Goal: Check status: Check status

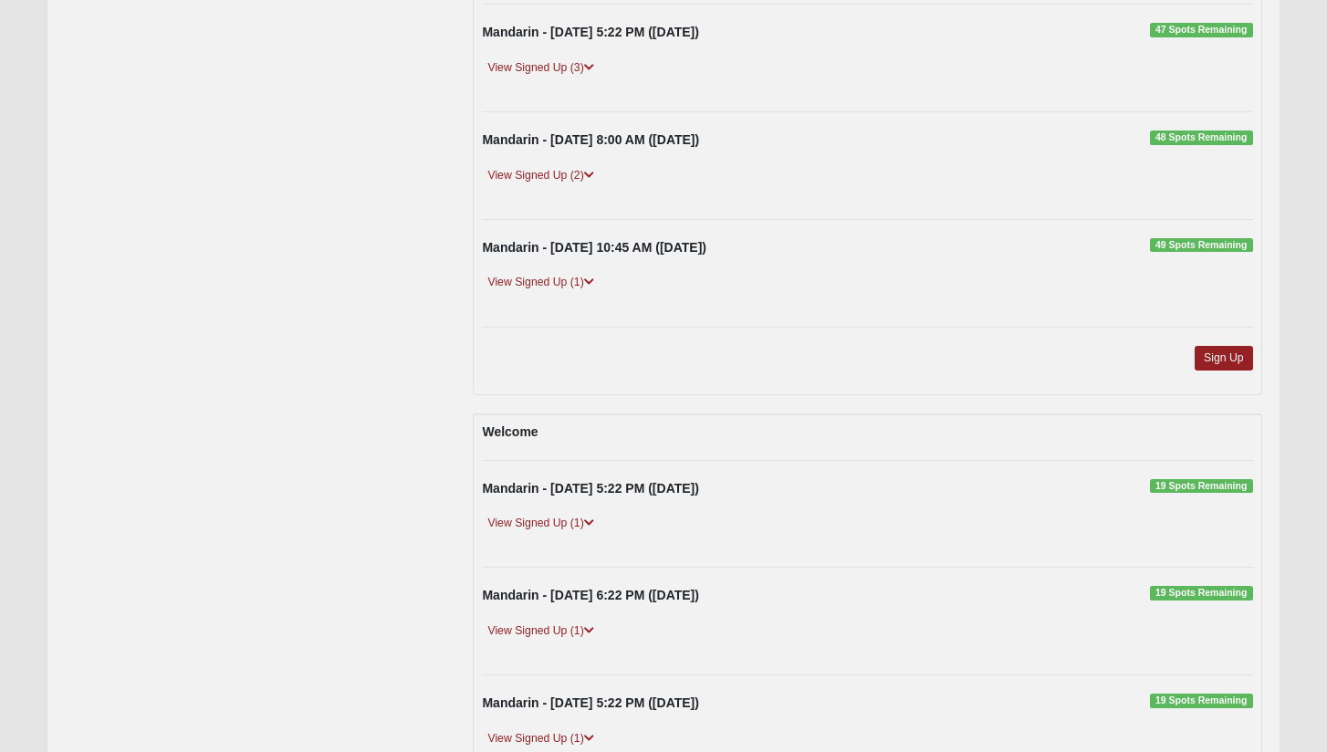
scroll to position [714, 0]
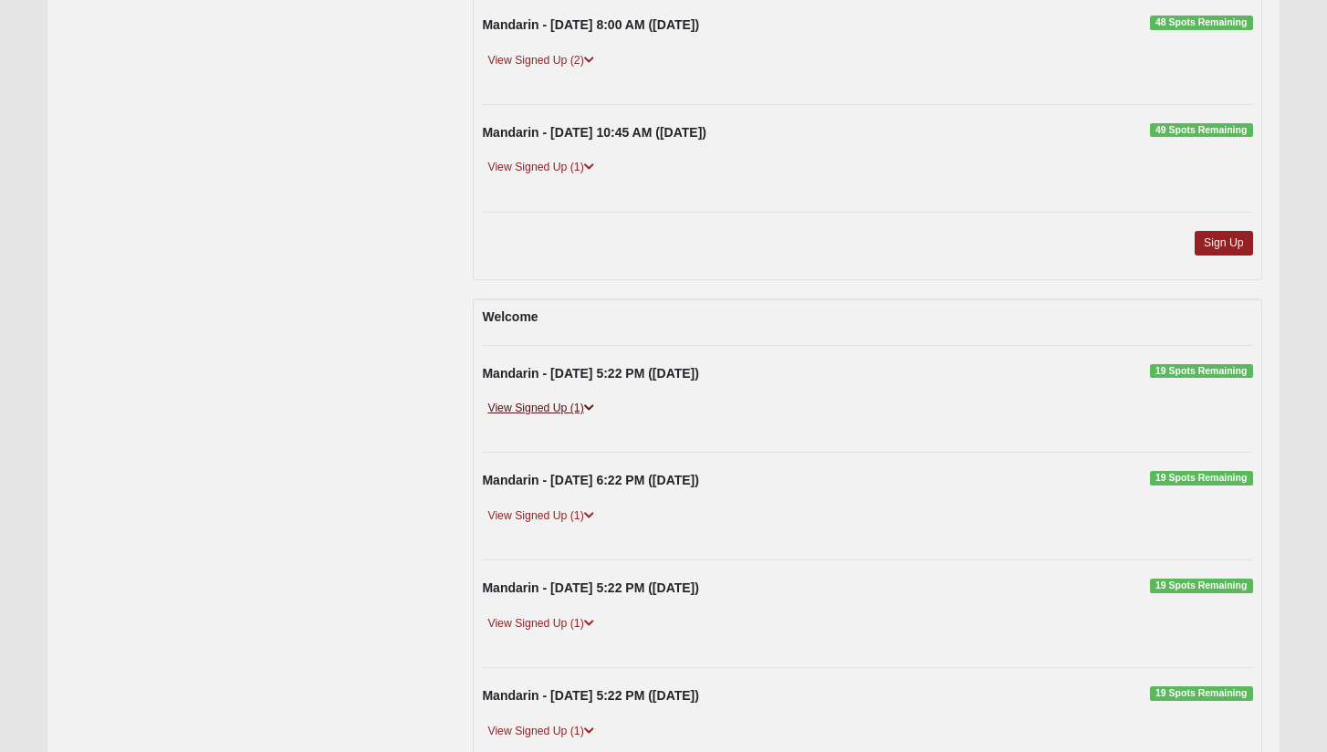
click at [574, 407] on link "View Signed Up (1)" at bounding box center [540, 408] width 117 height 19
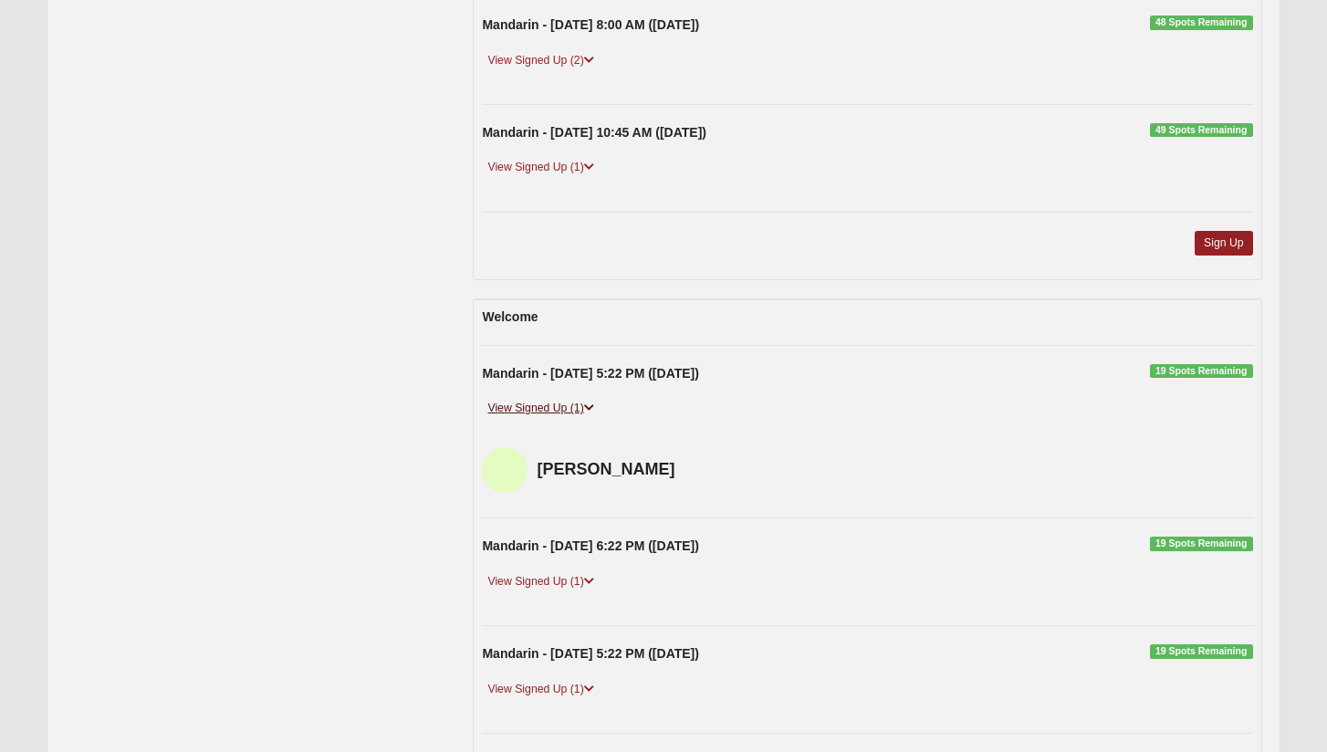
click at [574, 404] on link "View Signed Up (1)" at bounding box center [540, 408] width 117 height 19
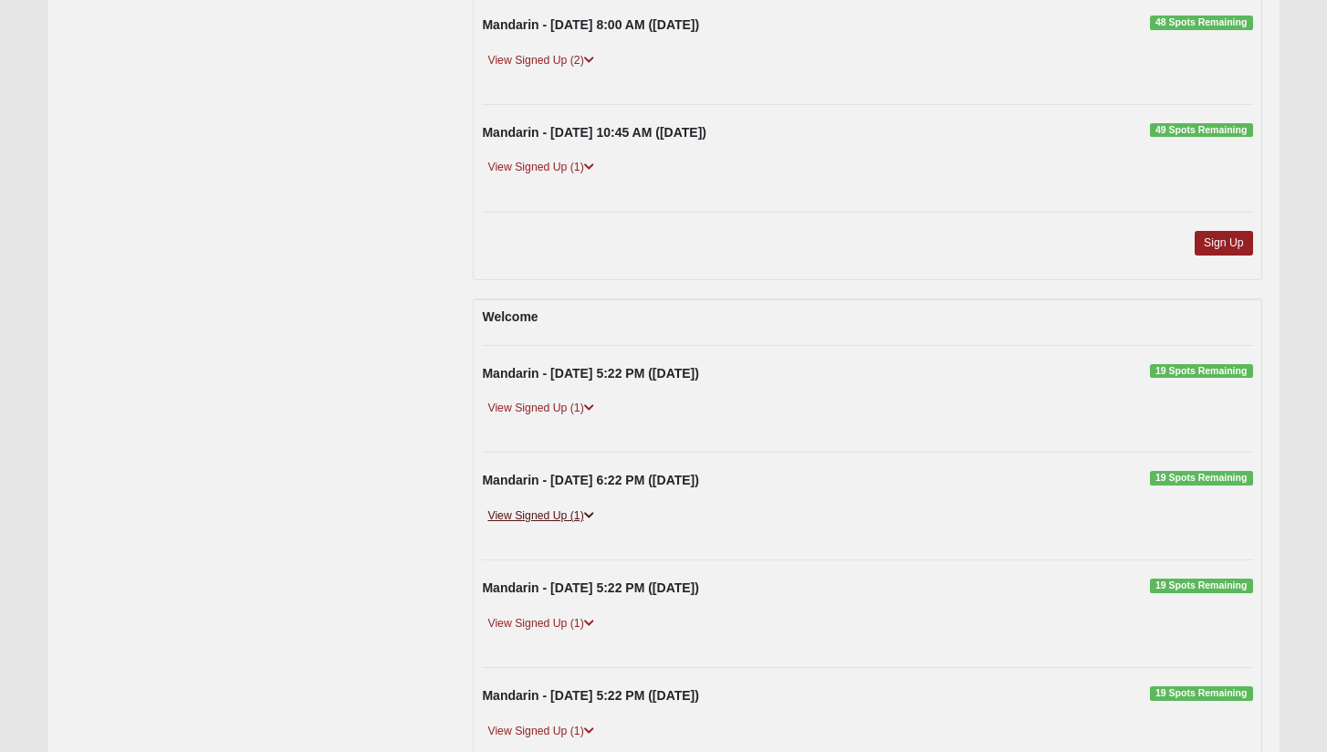
click at [561, 512] on link "View Signed Up (1)" at bounding box center [540, 515] width 117 height 19
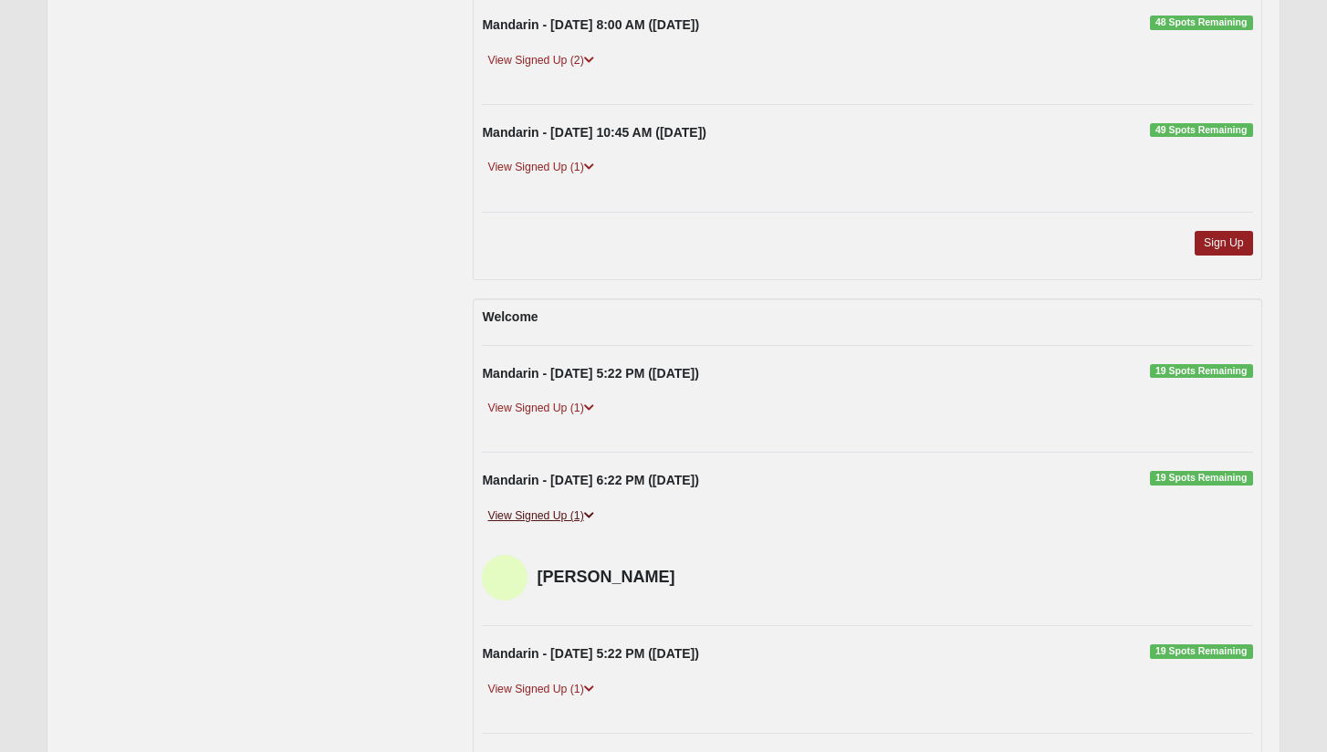
click at [561, 510] on link "View Signed Up (1)" at bounding box center [540, 515] width 117 height 19
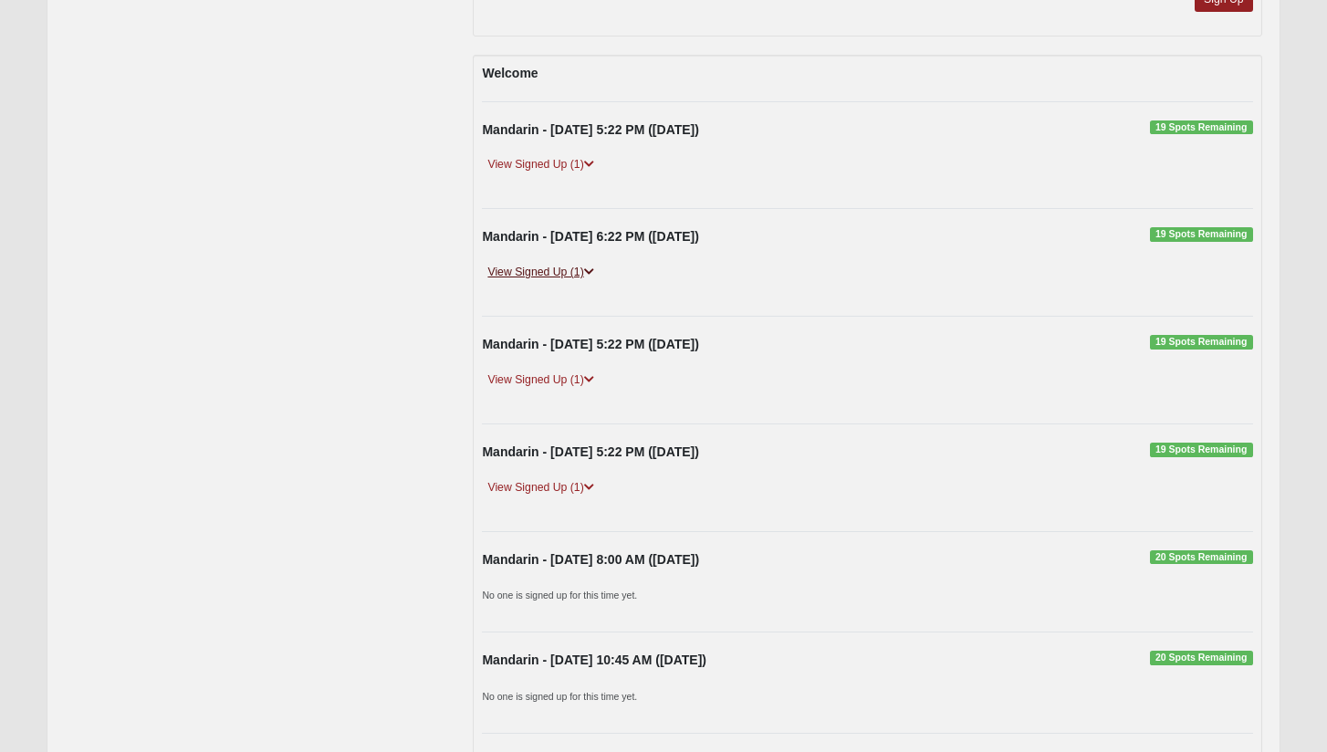
scroll to position [997, 0]
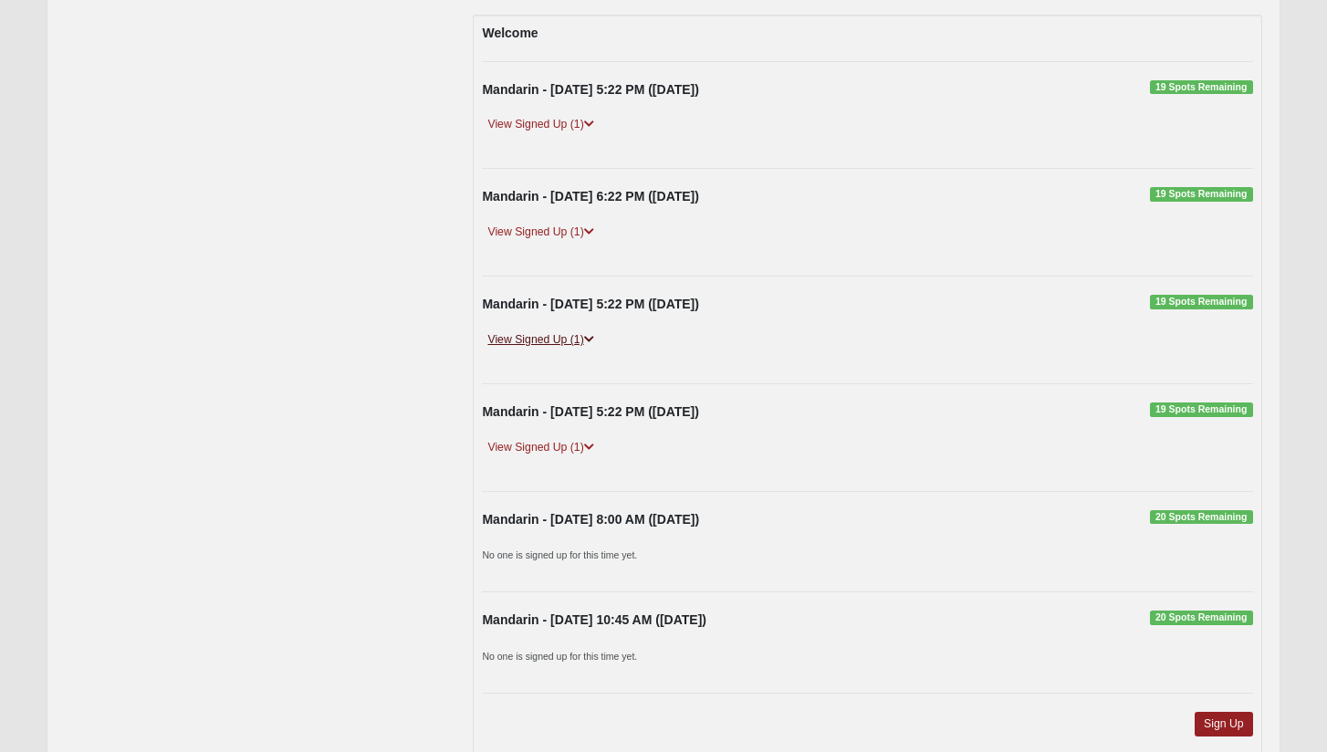
click at [546, 330] on link "View Signed Up (1)" at bounding box center [540, 339] width 117 height 19
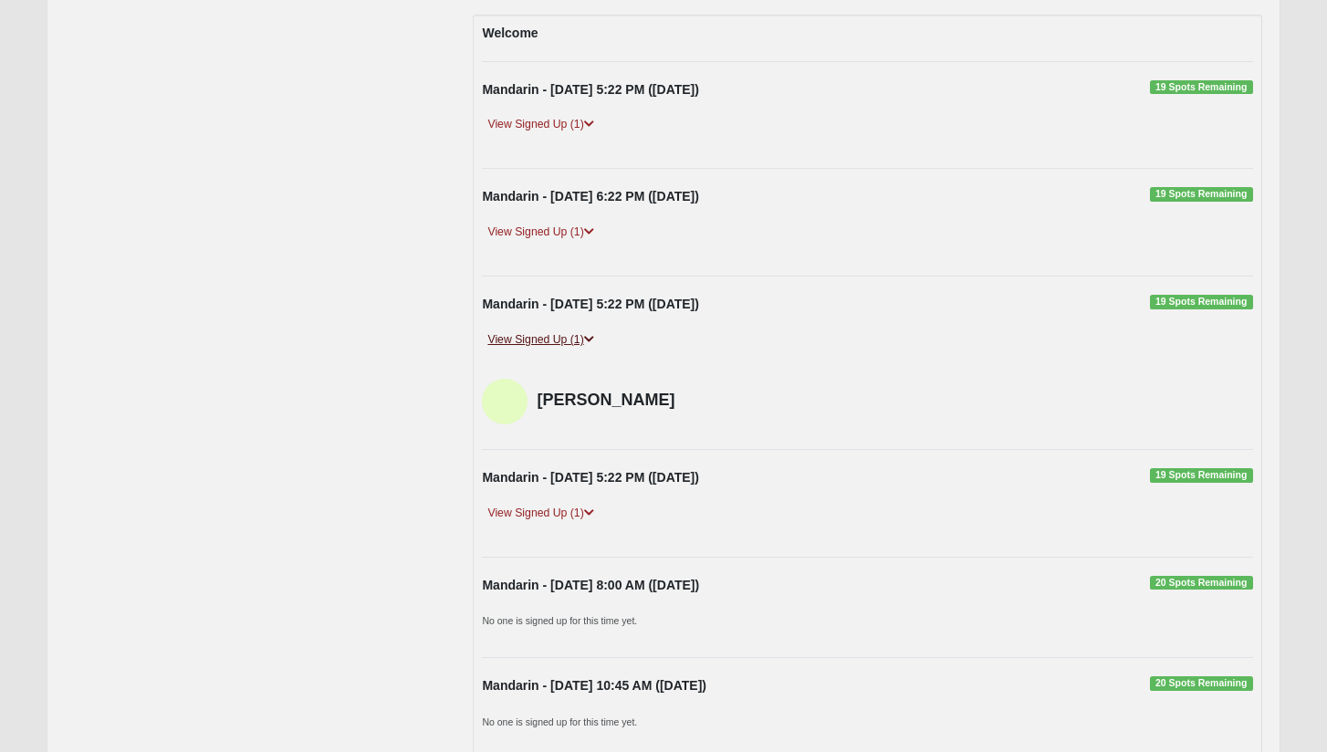
click at [546, 330] on link "View Signed Up (1)" at bounding box center [540, 339] width 117 height 19
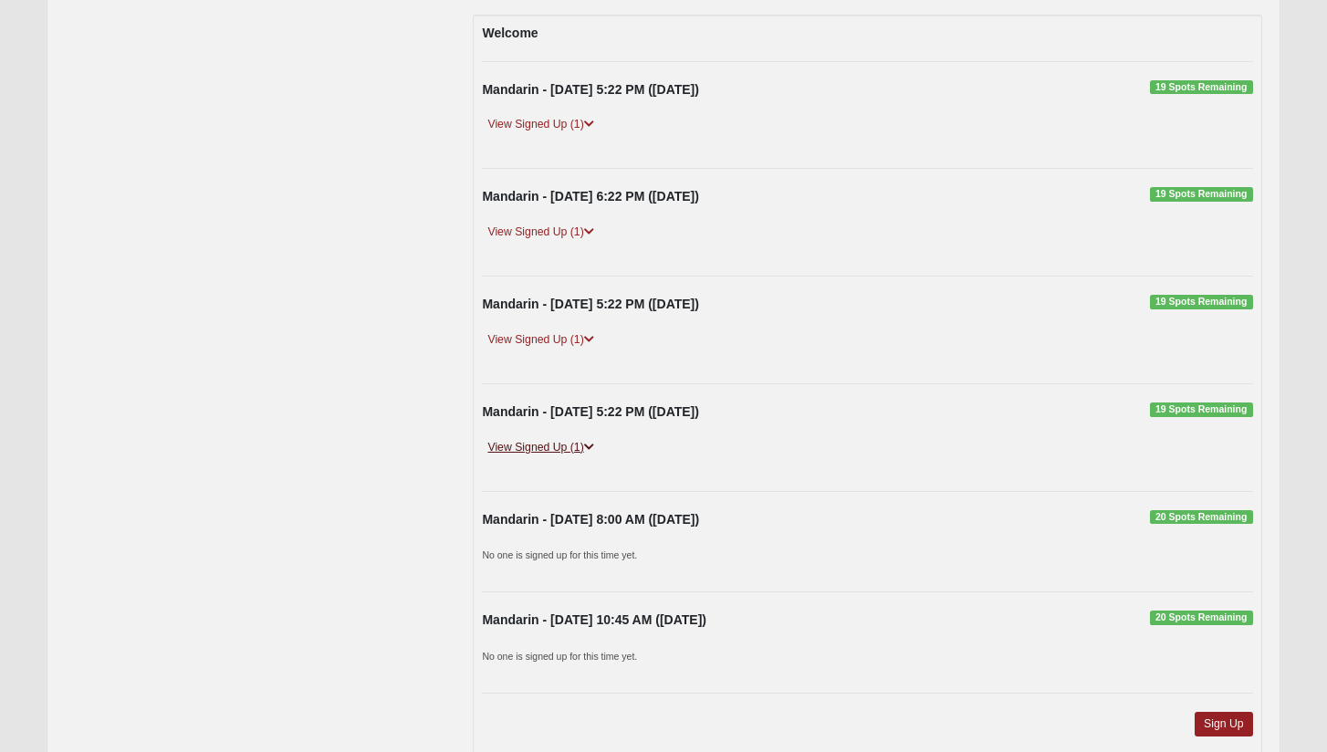
click at [546, 440] on link "View Signed Up (1)" at bounding box center [540, 447] width 117 height 19
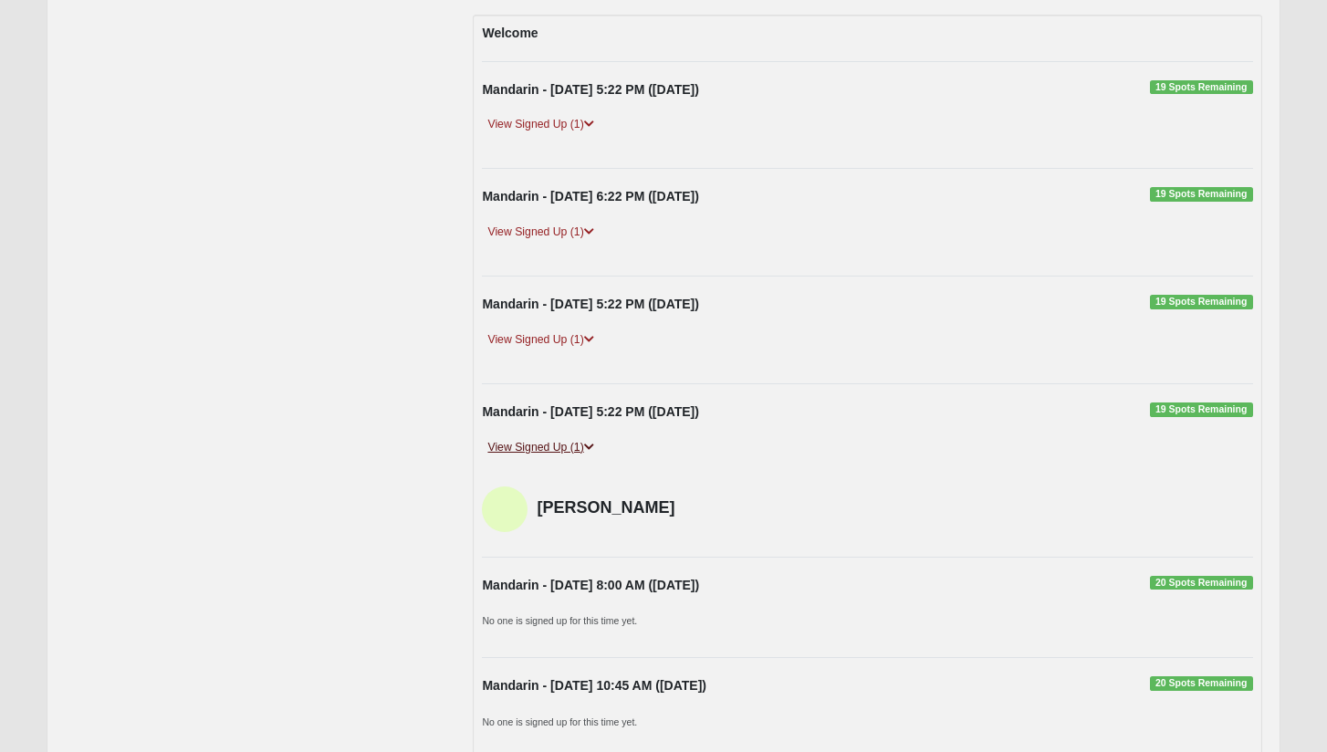
click at [546, 440] on link "View Signed Up (1)" at bounding box center [540, 447] width 117 height 19
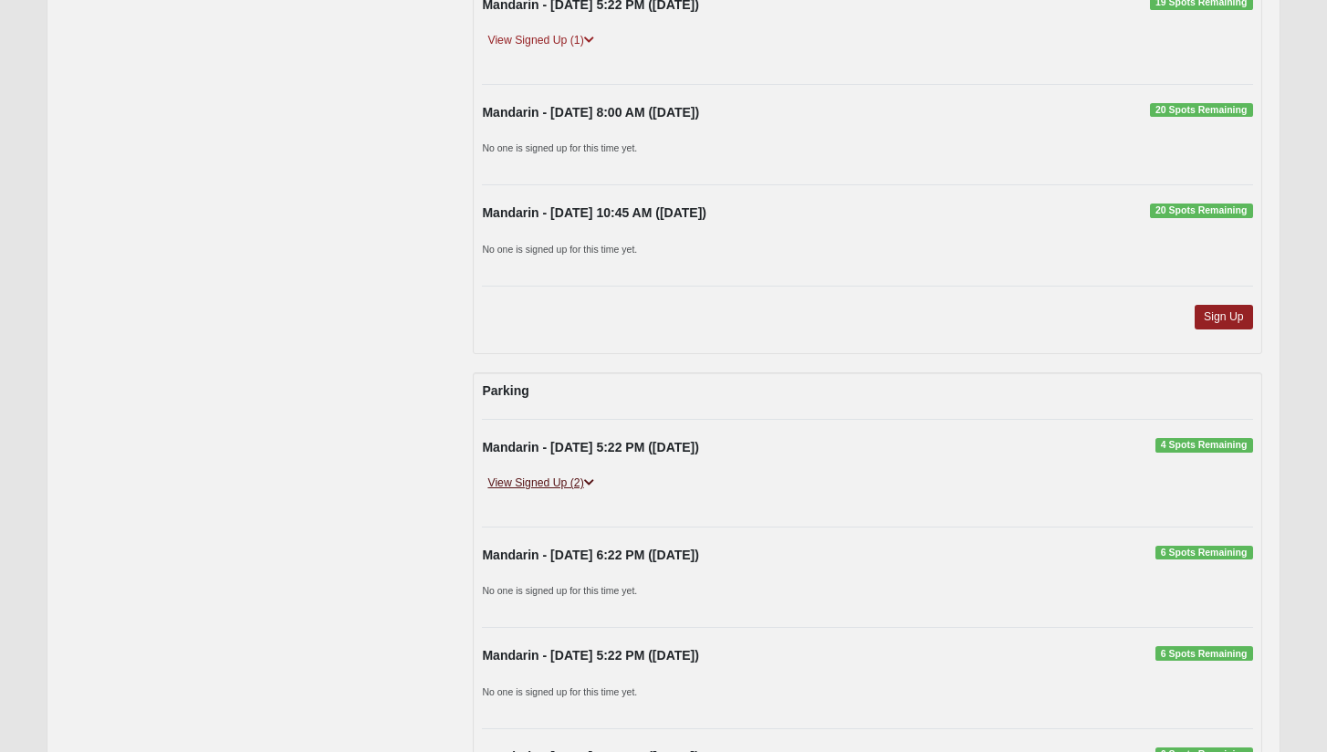
scroll to position [1406, 0]
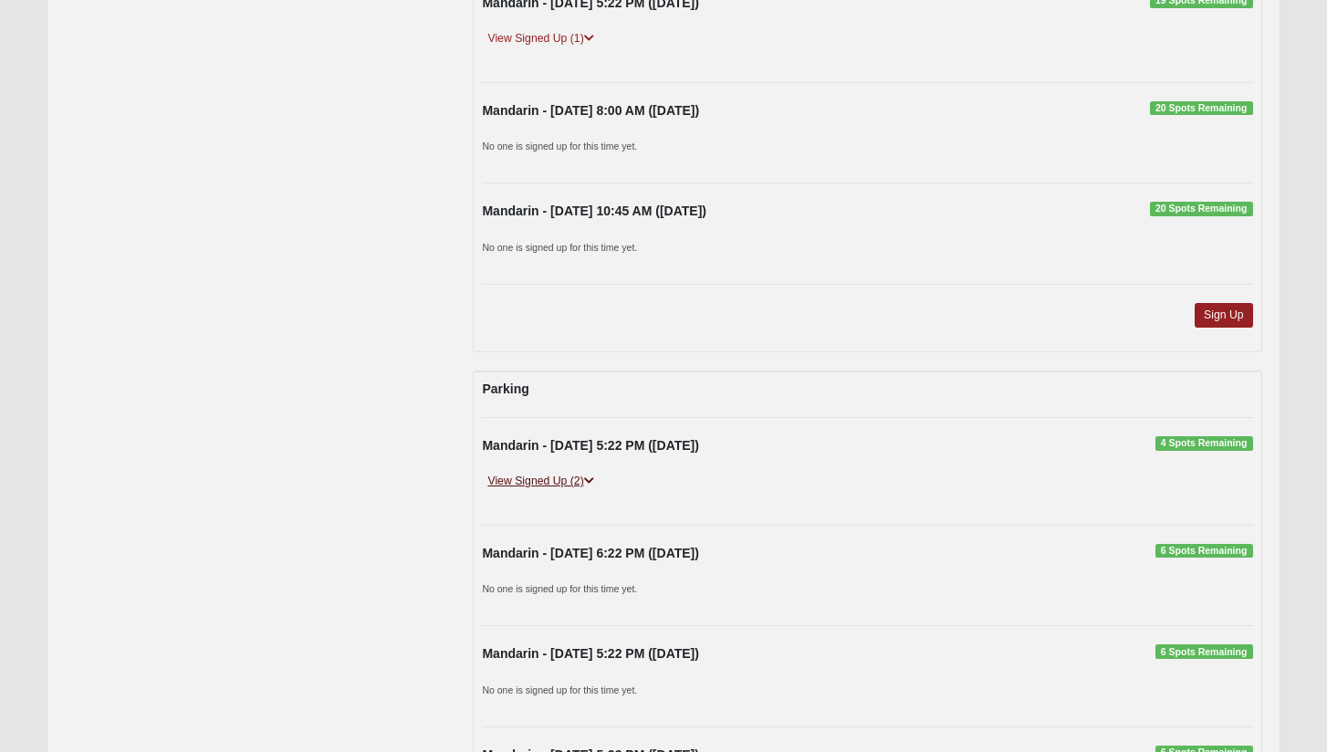
click at [562, 474] on link "View Signed Up (2)" at bounding box center [540, 481] width 117 height 19
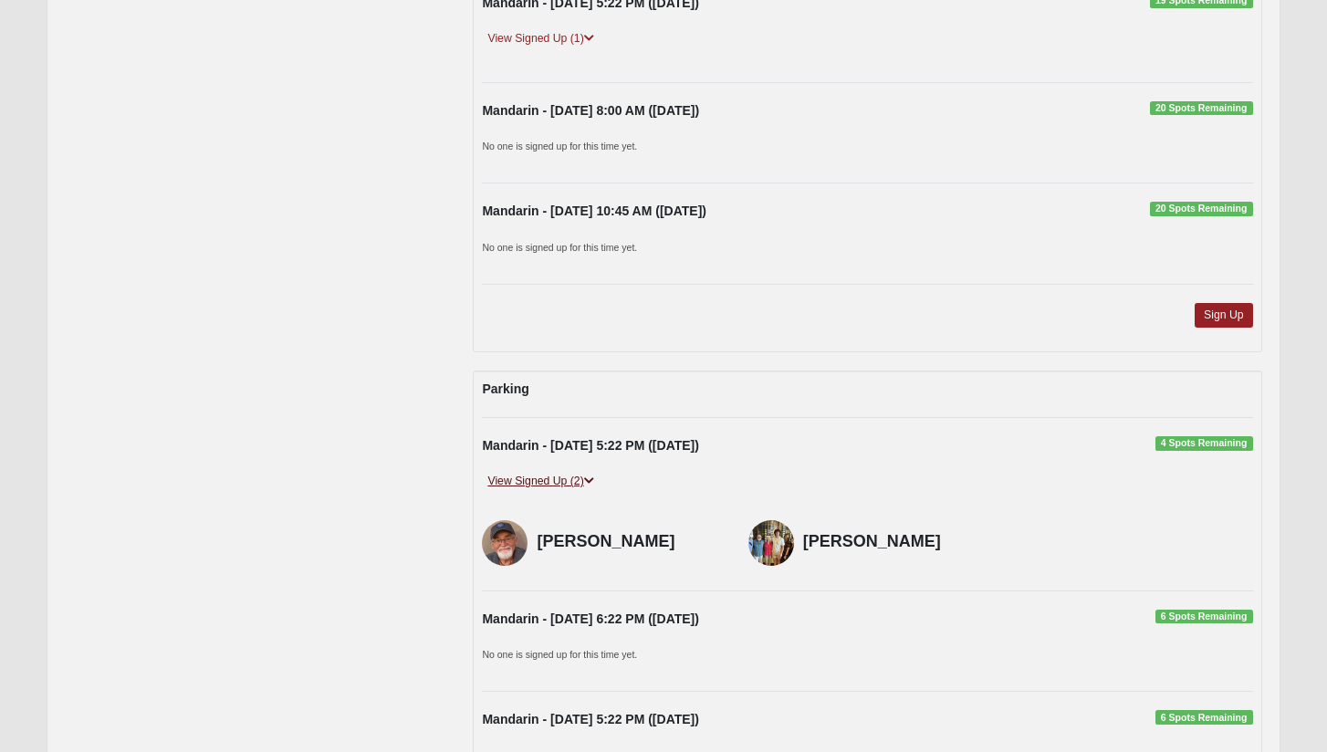
click at [562, 473] on link "View Signed Up (2)" at bounding box center [540, 481] width 117 height 19
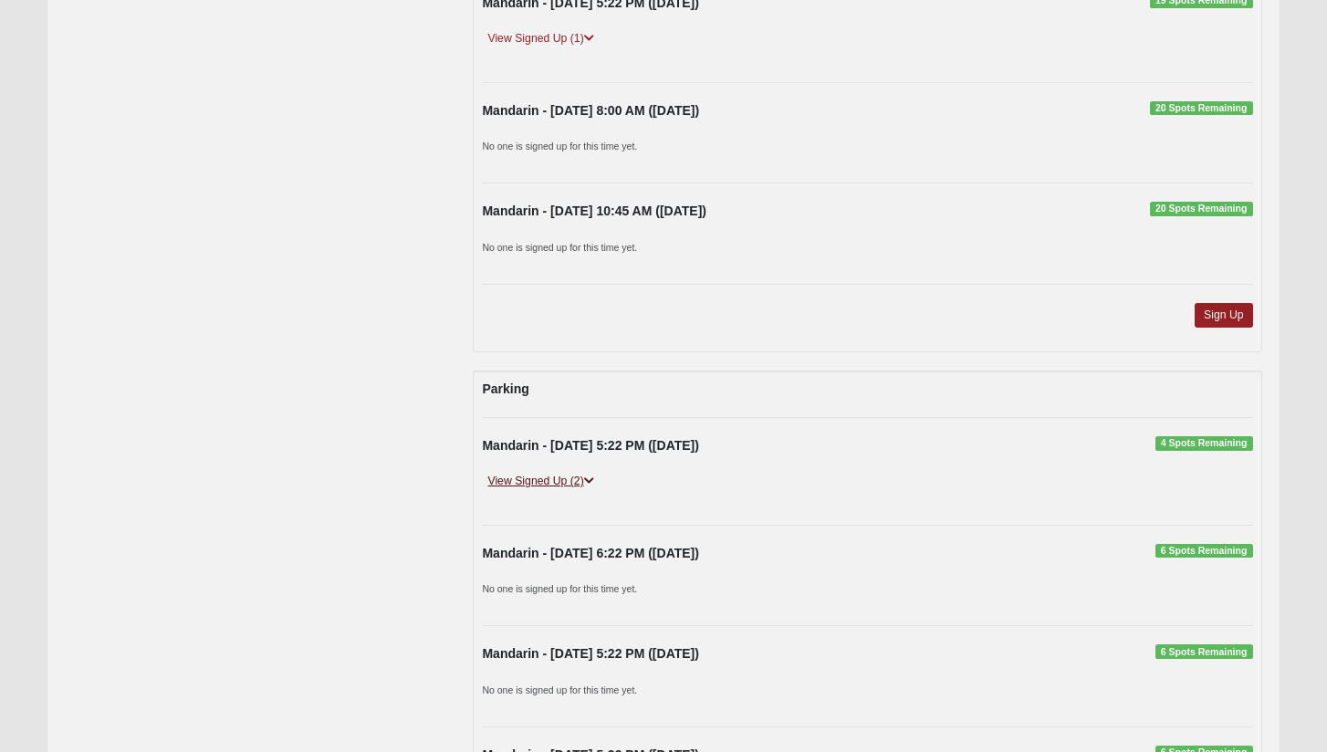
click at [562, 473] on link "View Signed Up (2)" at bounding box center [540, 481] width 117 height 19
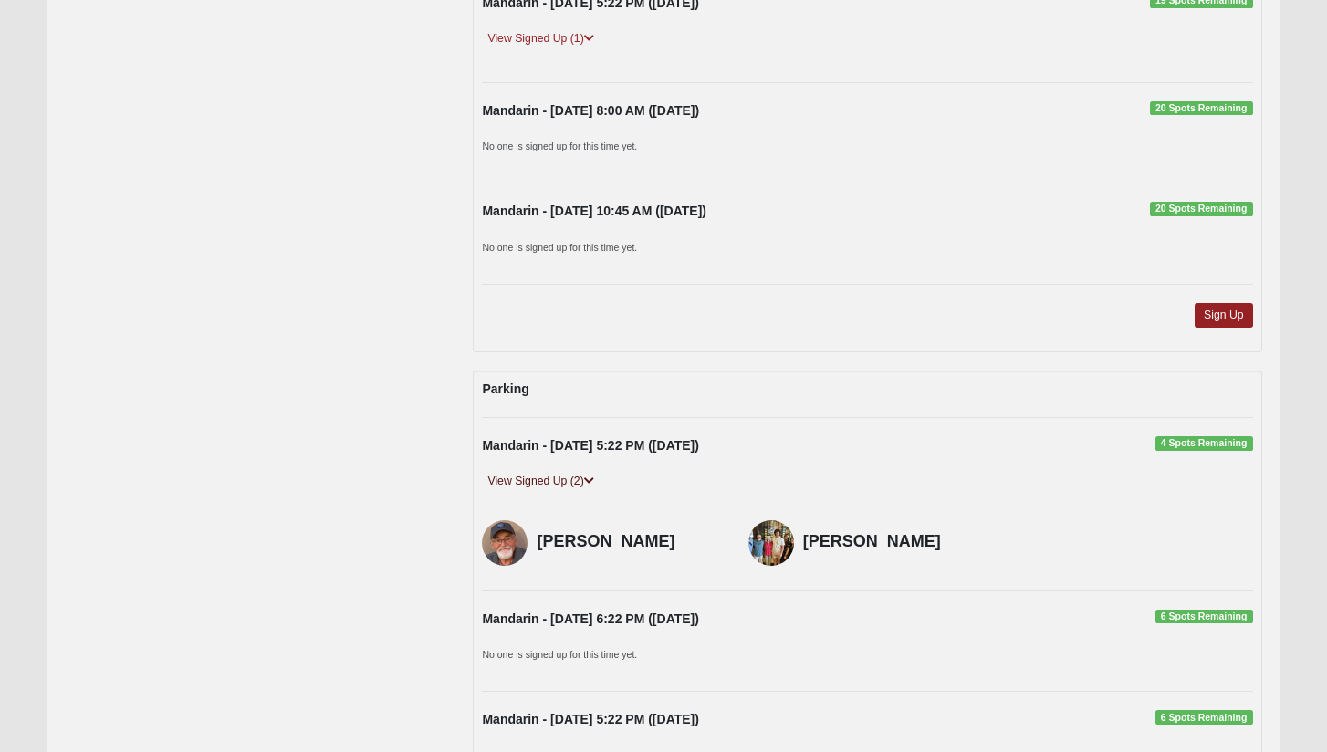
click at [562, 473] on link "View Signed Up (2)" at bounding box center [540, 481] width 117 height 19
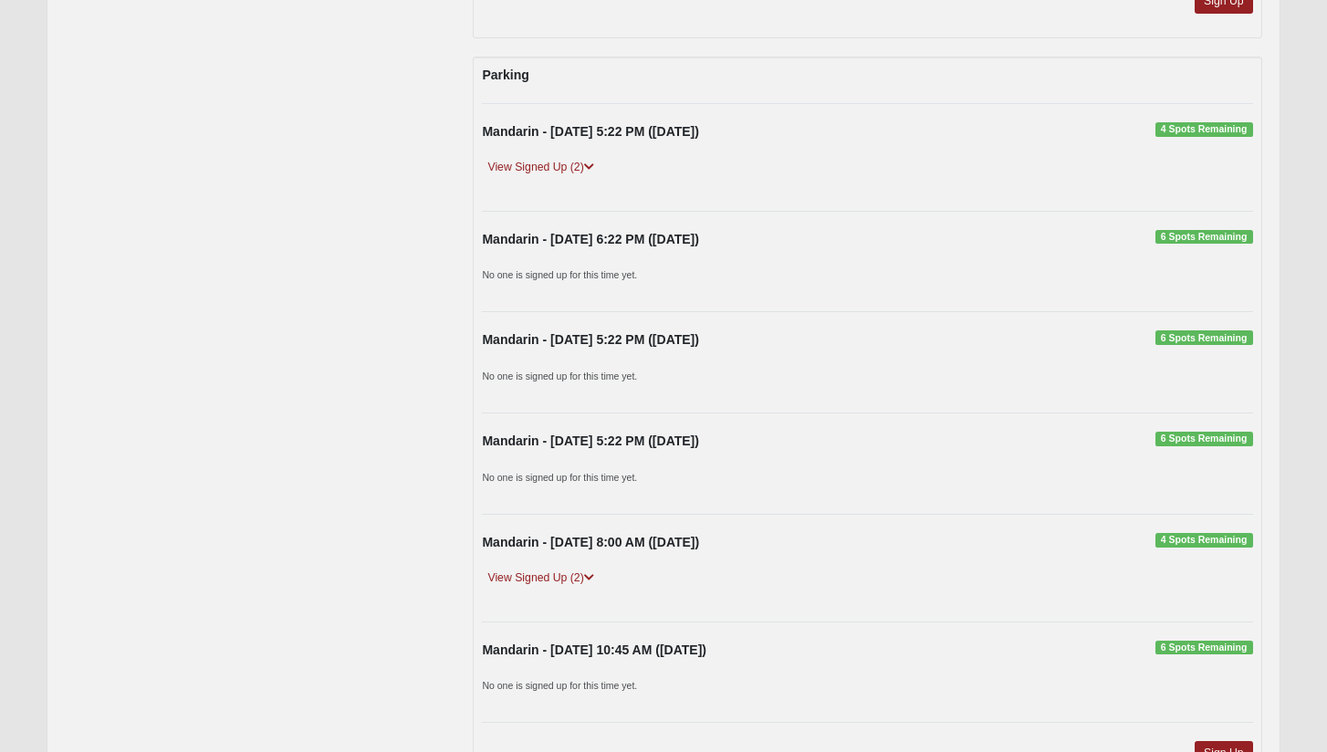
scroll to position [1752, 0]
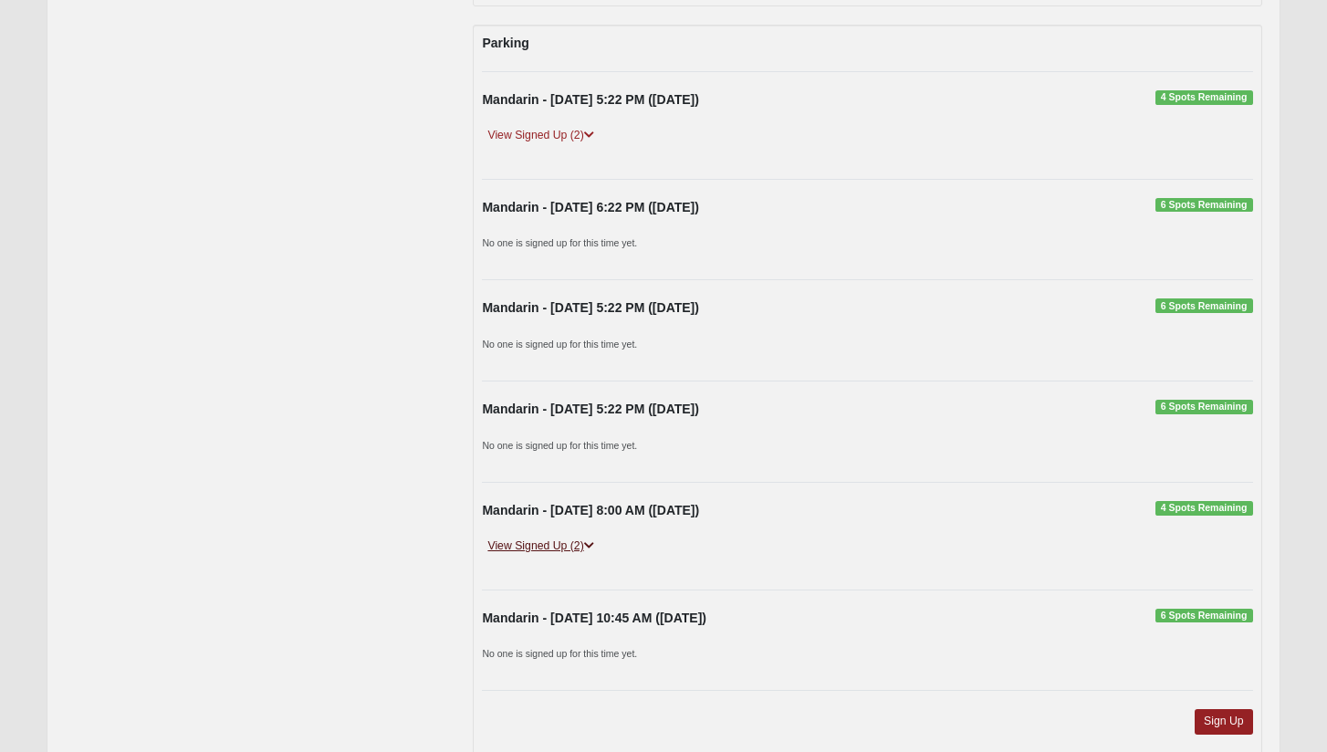
click at [568, 538] on link "View Signed Up (2)" at bounding box center [540, 546] width 117 height 19
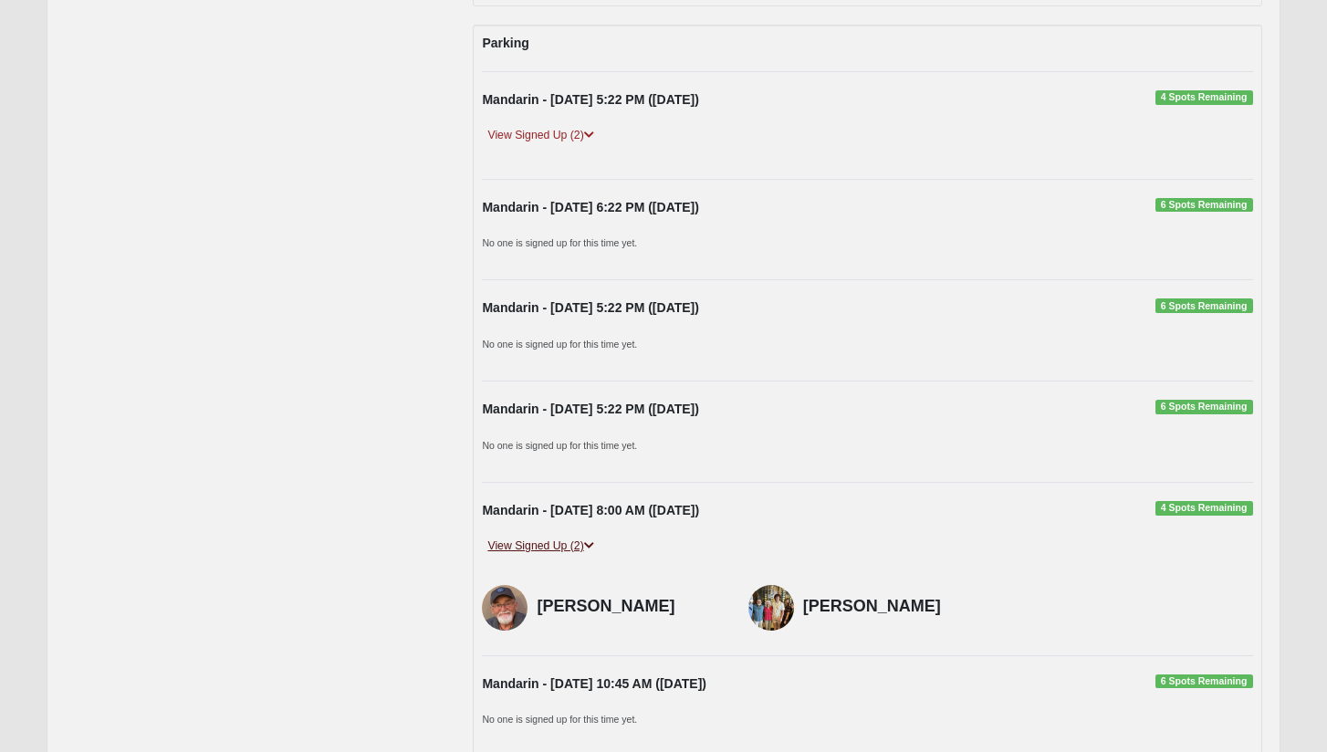
click at [568, 538] on link "View Signed Up (2)" at bounding box center [540, 546] width 117 height 19
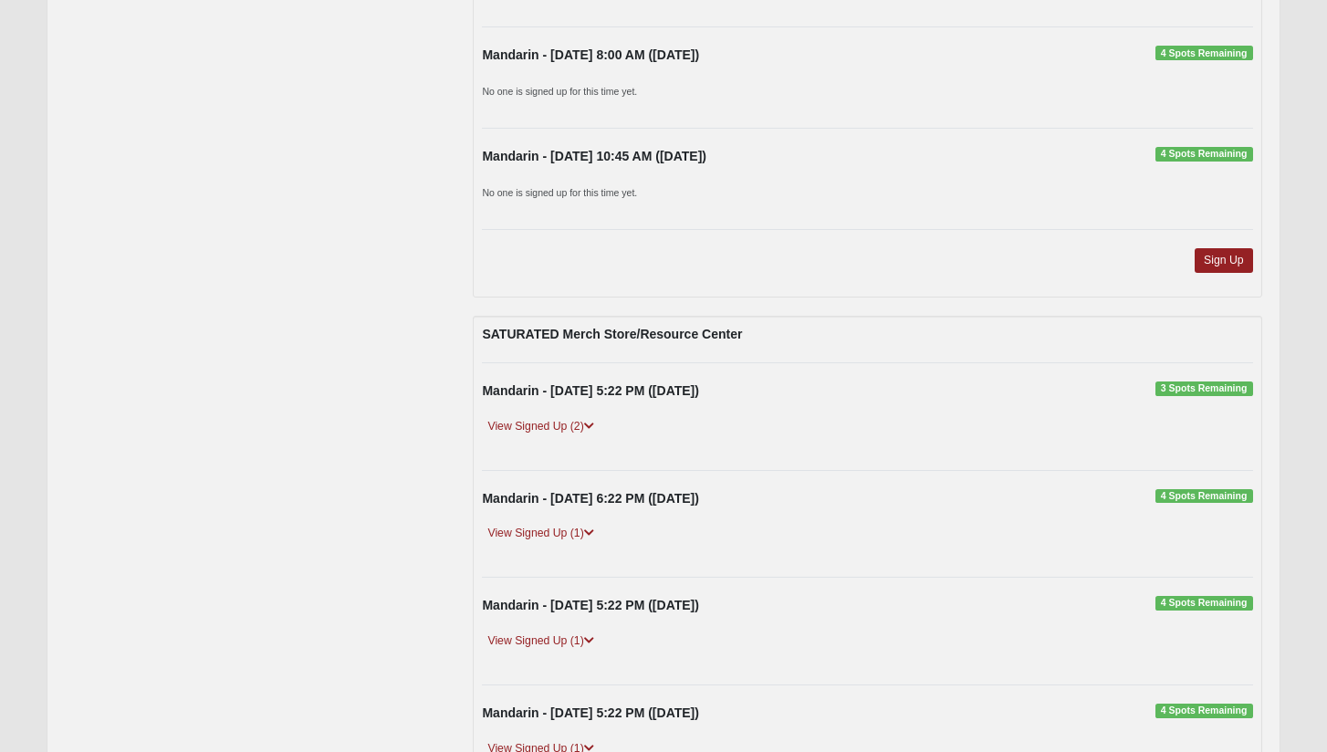
scroll to position [3019, 0]
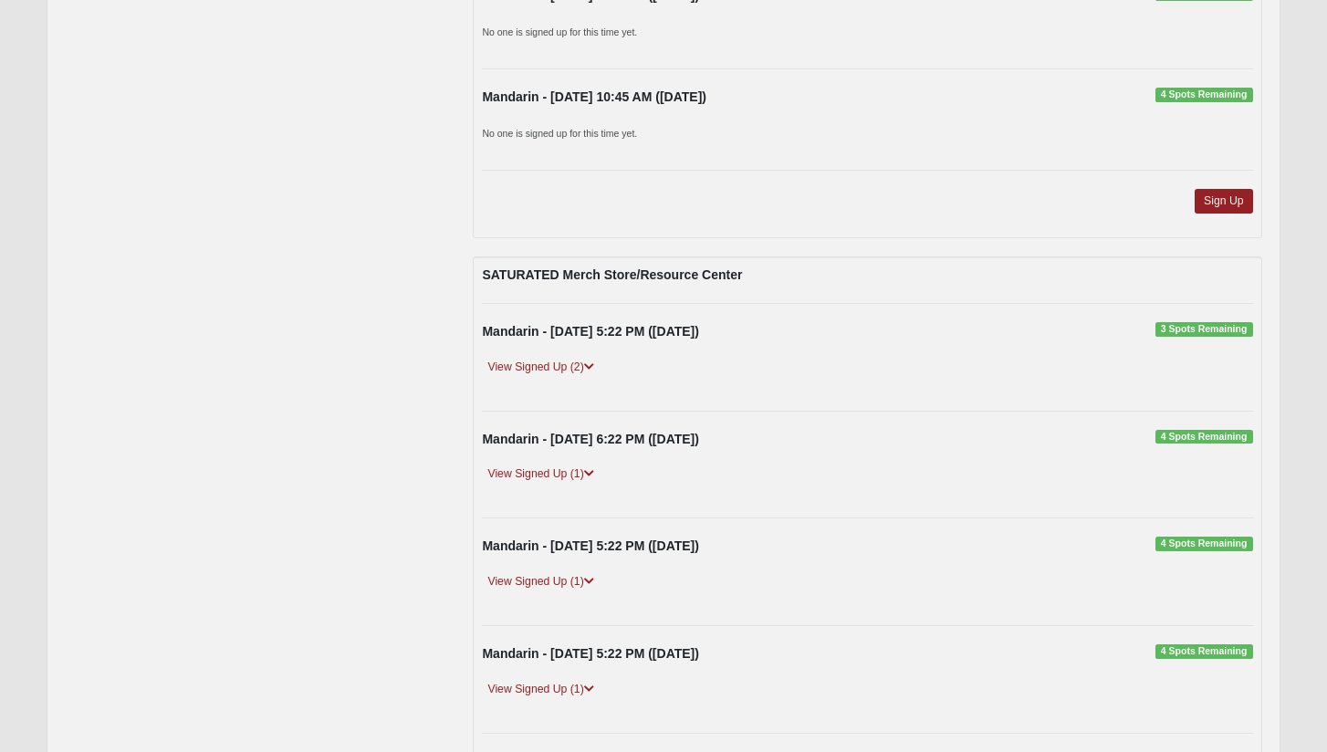
click at [554, 359] on div "View Signed Up (2)" at bounding box center [867, 375] width 798 height 35
click at [554, 358] on link "View Signed Up (2)" at bounding box center [540, 367] width 117 height 19
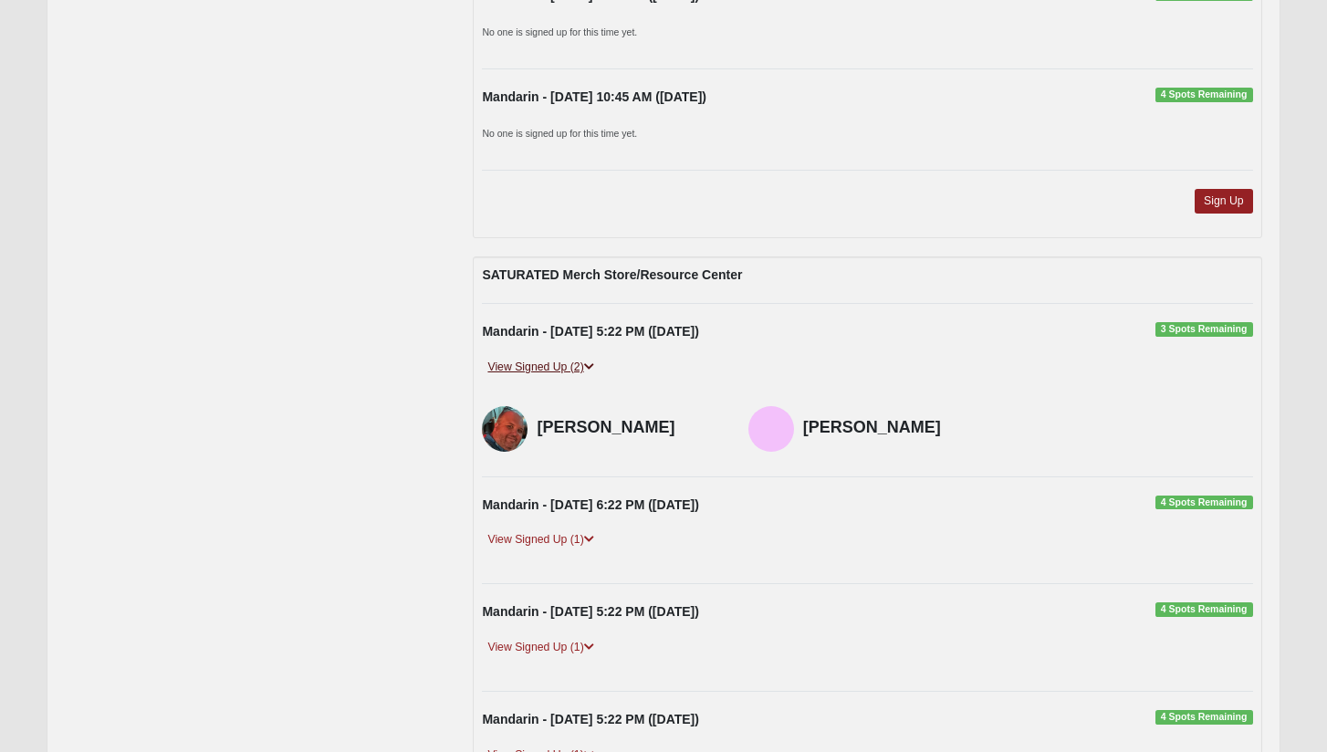
click at [553, 358] on link "View Signed Up (2)" at bounding box center [540, 367] width 117 height 19
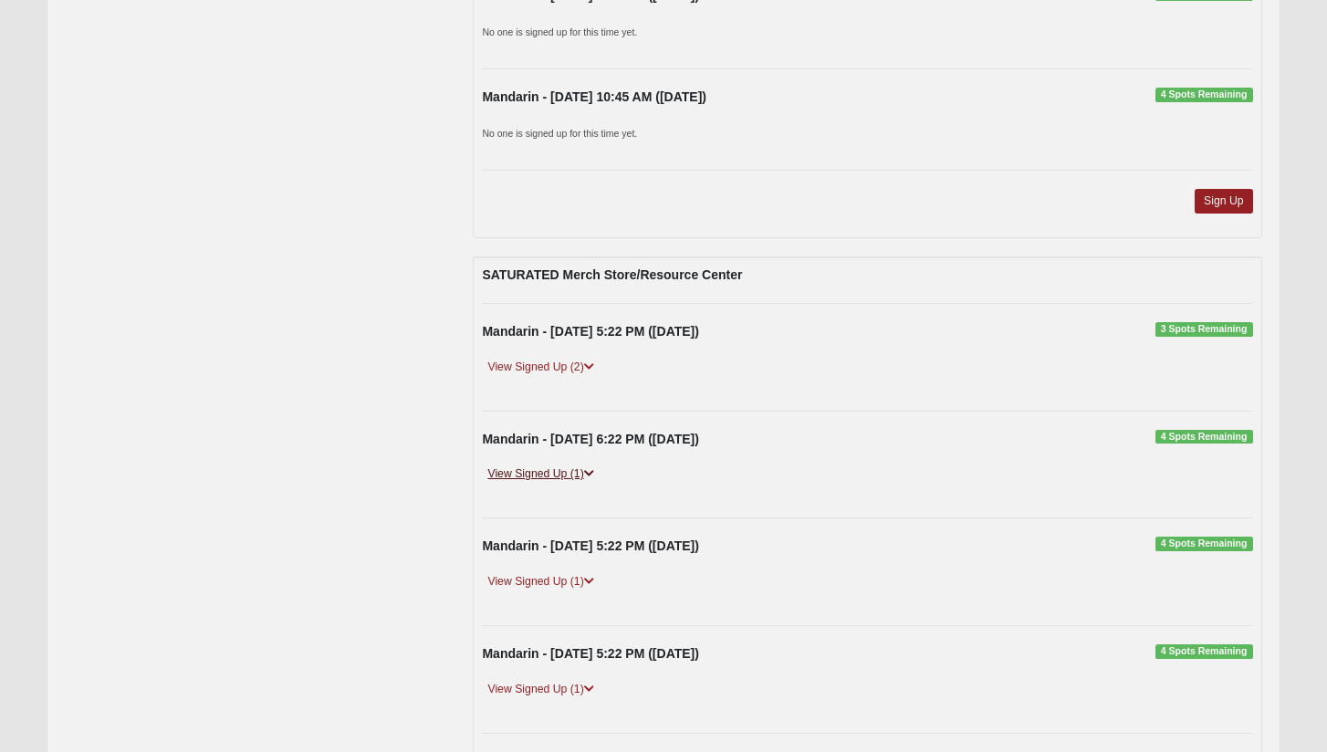
click at [549, 465] on link "View Signed Up (1)" at bounding box center [540, 474] width 117 height 19
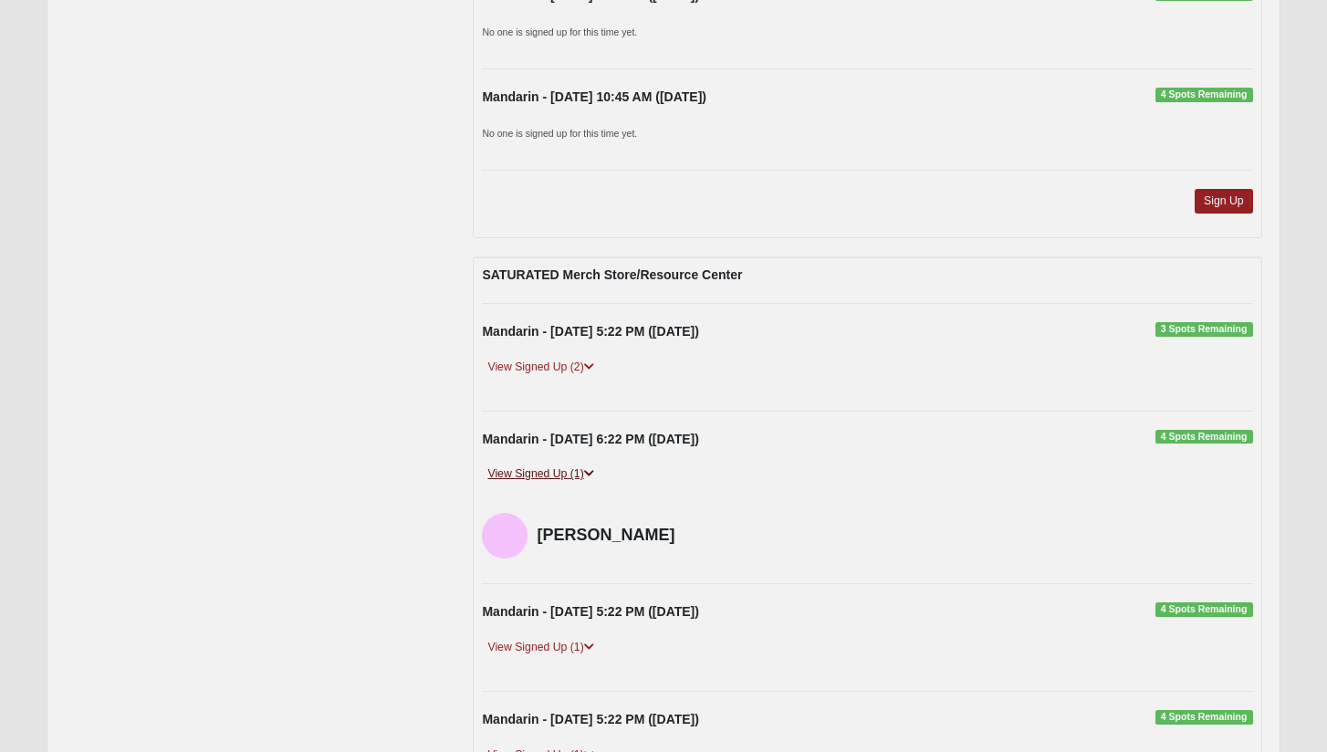
click at [549, 465] on link "View Signed Up (1)" at bounding box center [540, 474] width 117 height 19
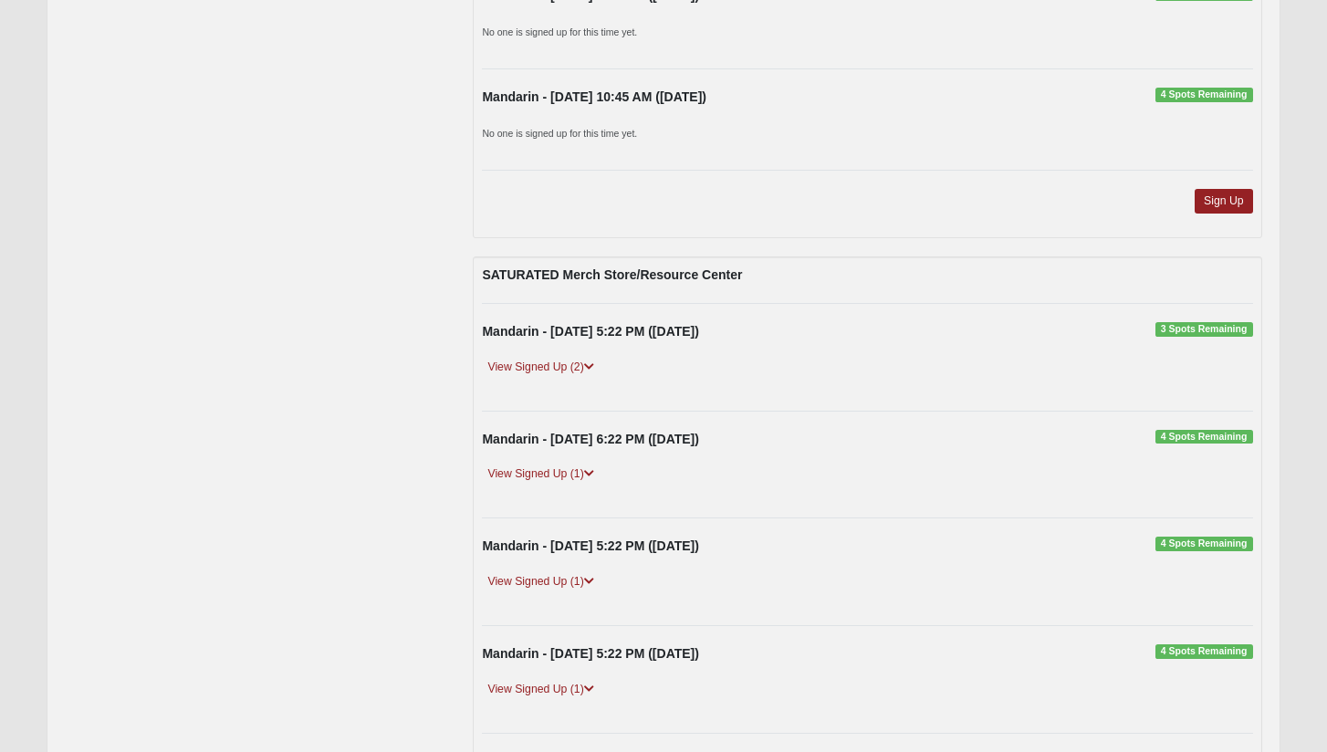
click at [545, 544] on div "Mandarin - [DATE] 5:22 PM ([DATE]) 4 Spots Remaining" at bounding box center [867, 551] width 798 height 28
click at [545, 572] on link "View Signed Up (1)" at bounding box center [540, 581] width 117 height 19
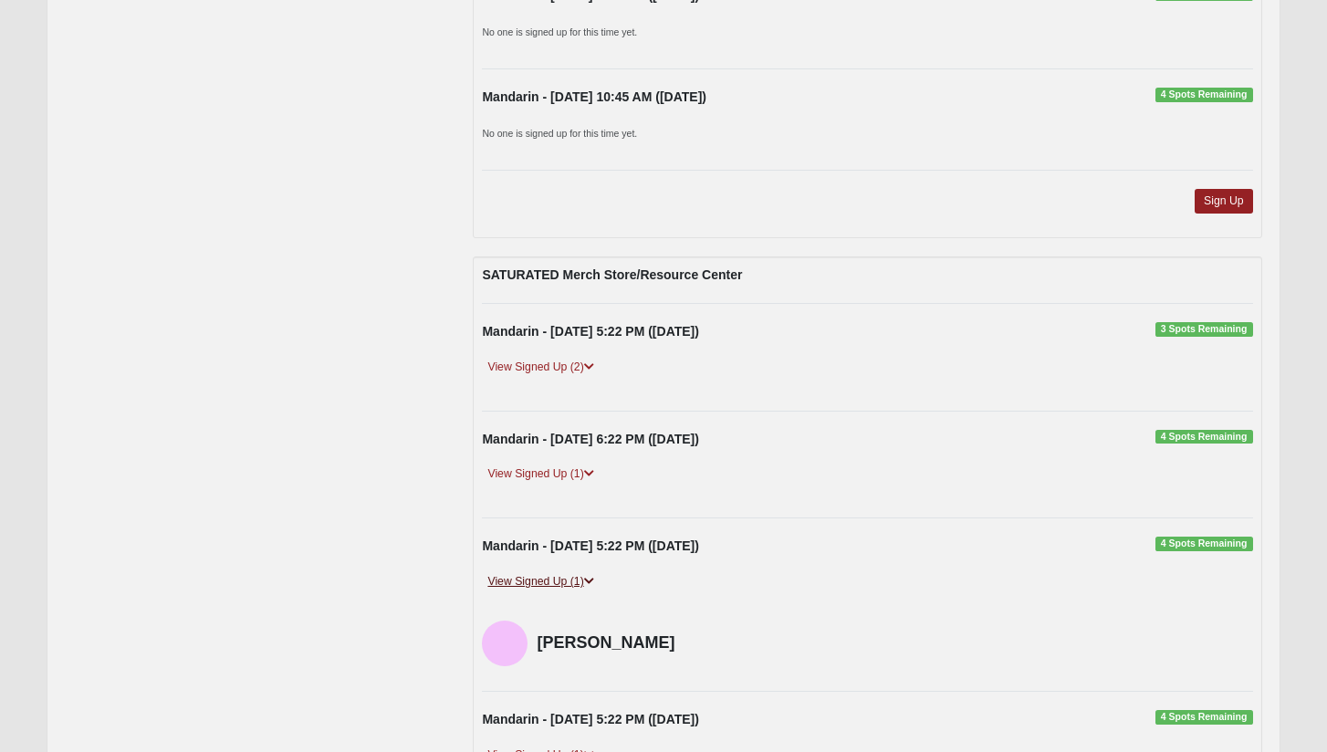
click at [545, 572] on link "View Signed Up (1)" at bounding box center [540, 581] width 117 height 19
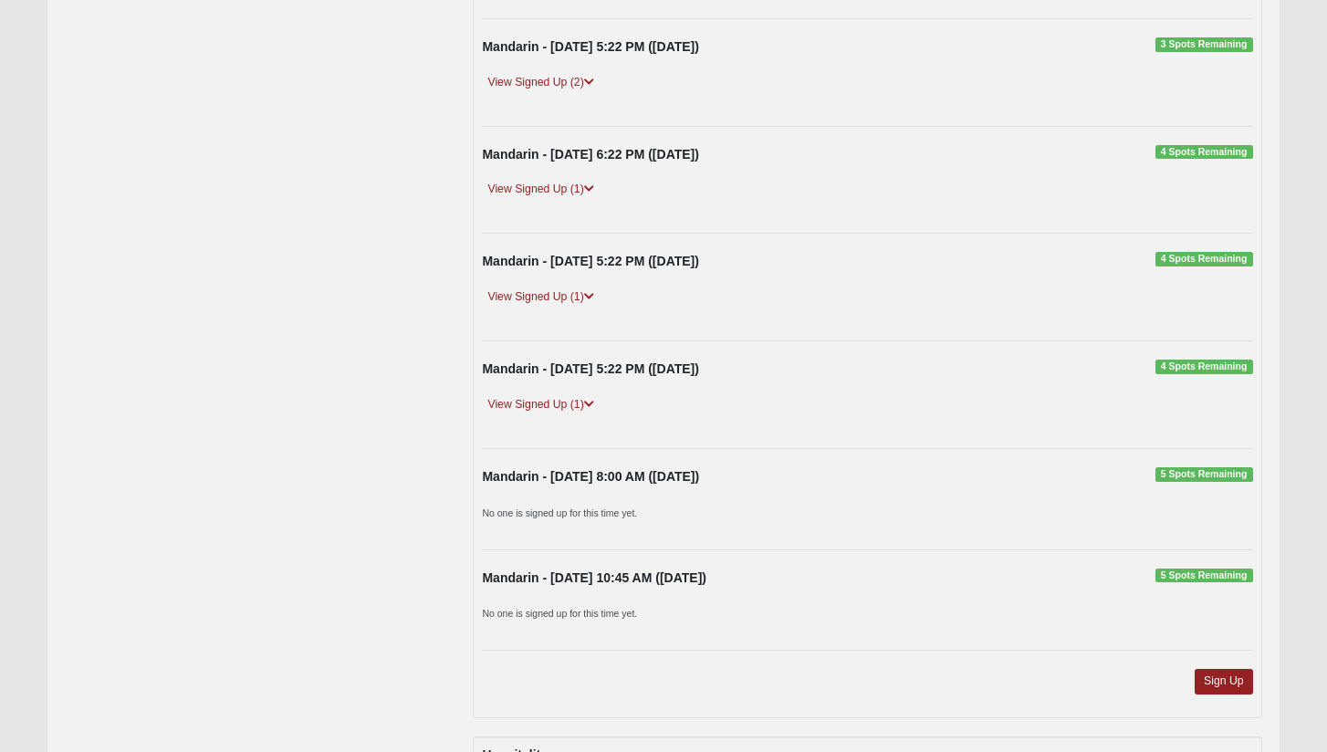
scroll to position [3318, 0]
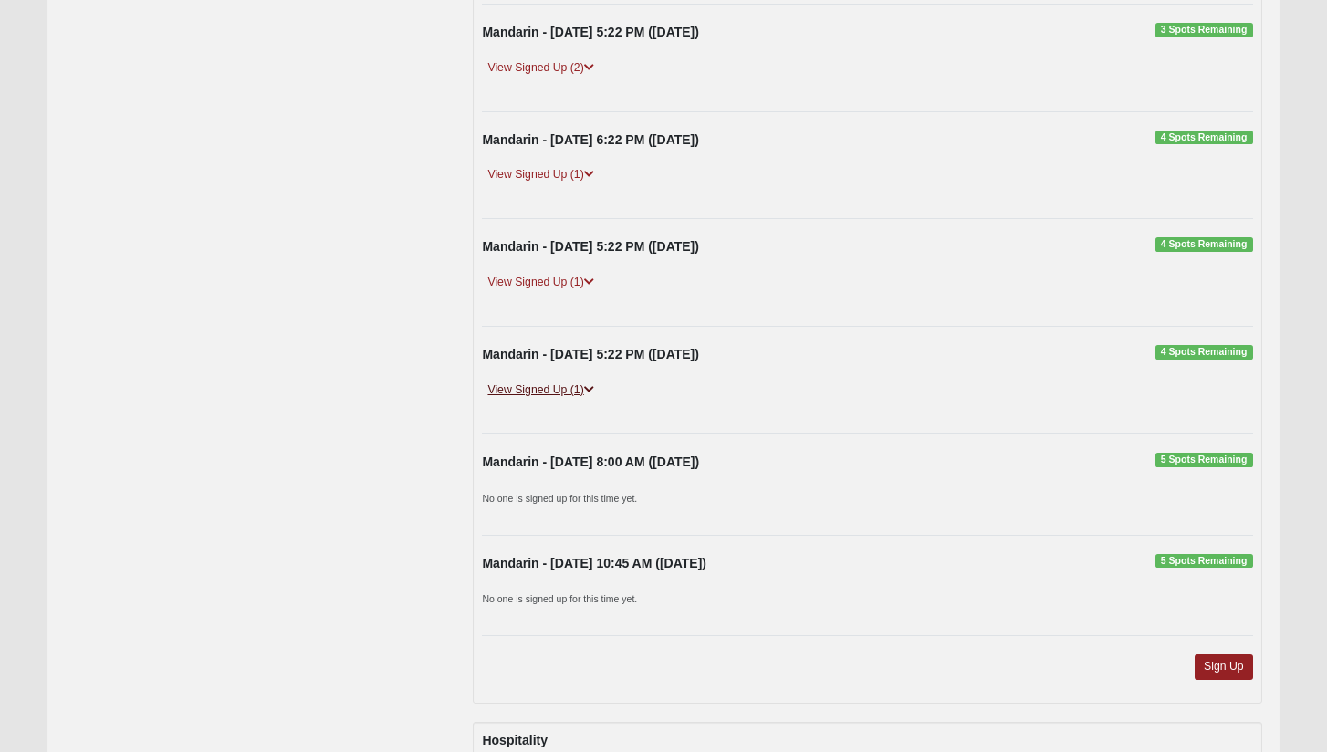
click at [539, 381] on link "View Signed Up (1)" at bounding box center [540, 390] width 117 height 19
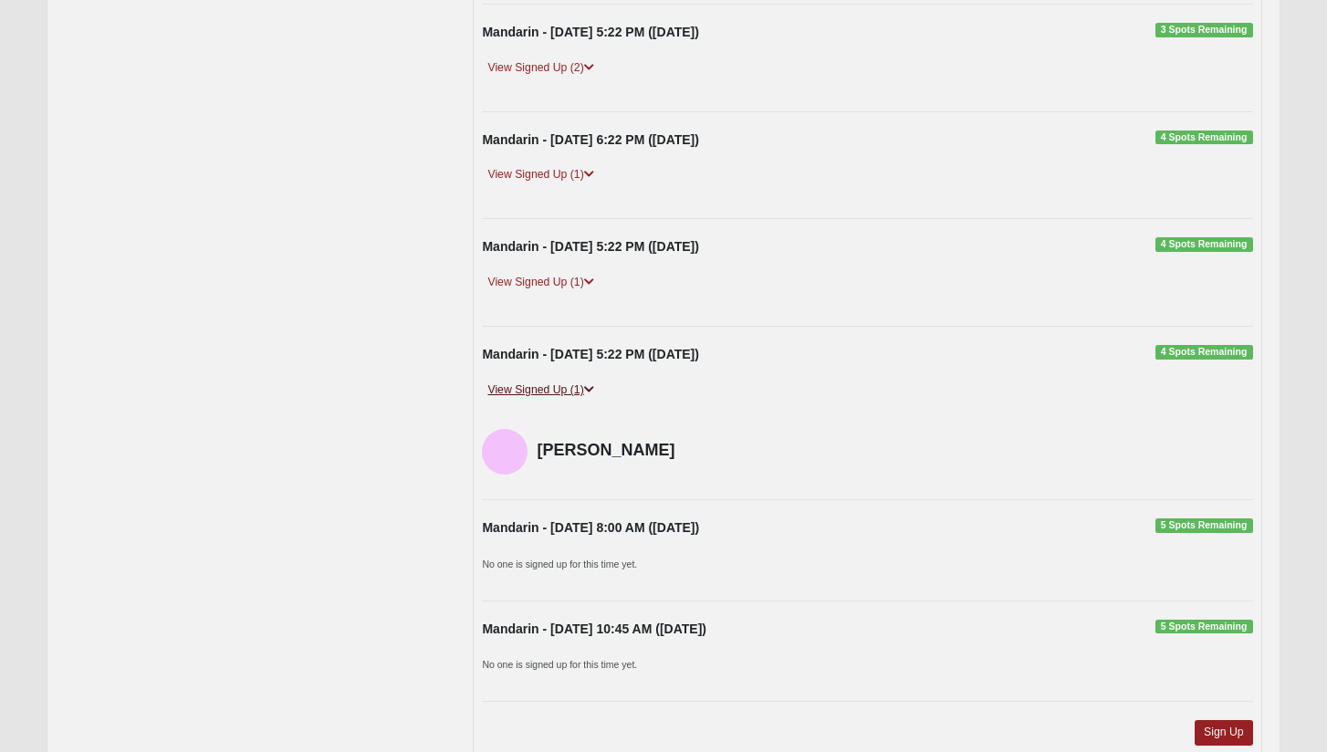
click at [539, 381] on link "View Signed Up (1)" at bounding box center [540, 390] width 117 height 19
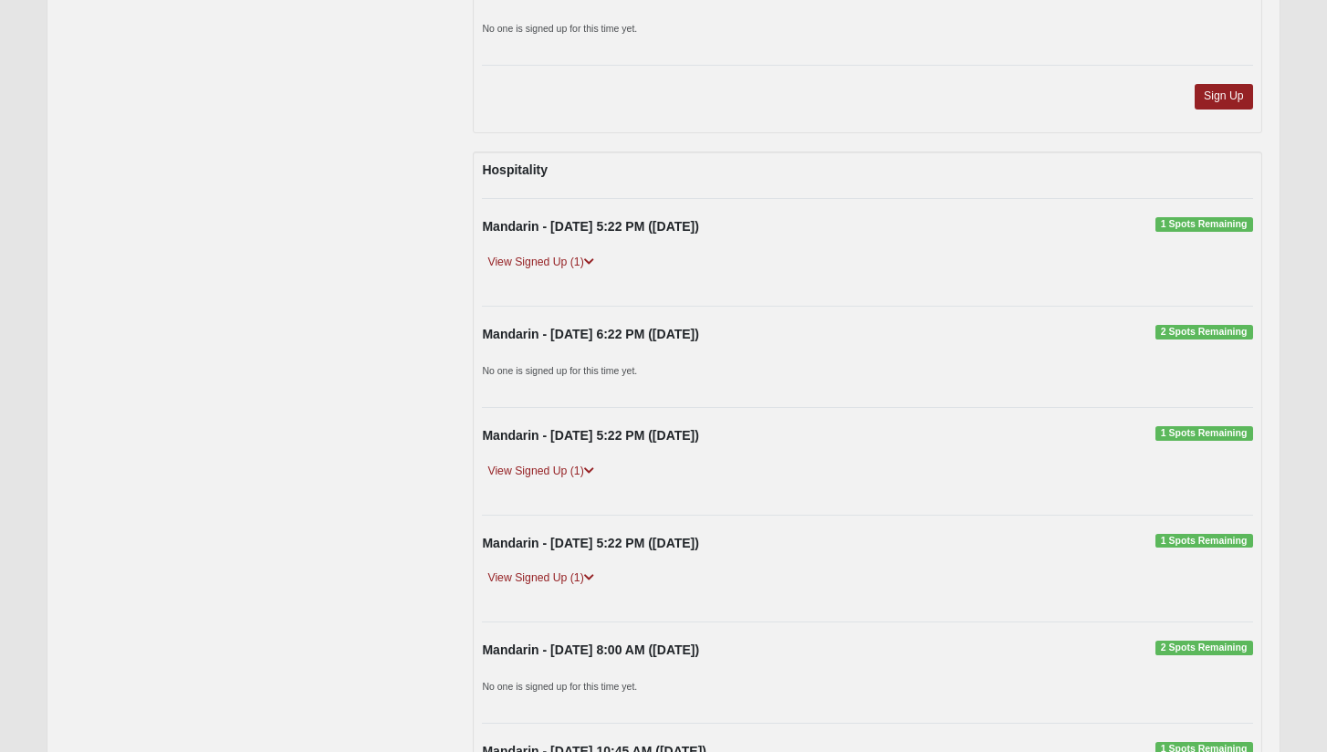
scroll to position [4066, 0]
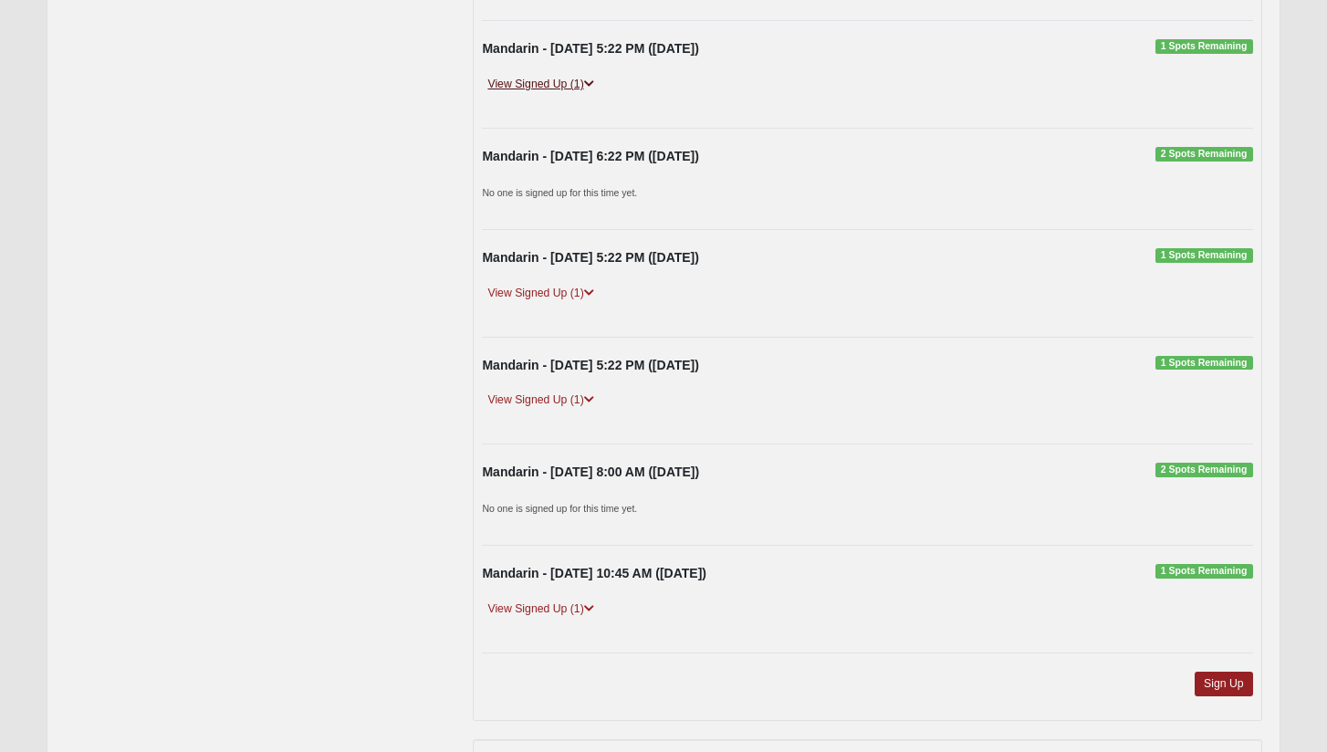
click at [554, 75] on link "View Signed Up (1)" at bounding box center [540, 84] width 117 height 19
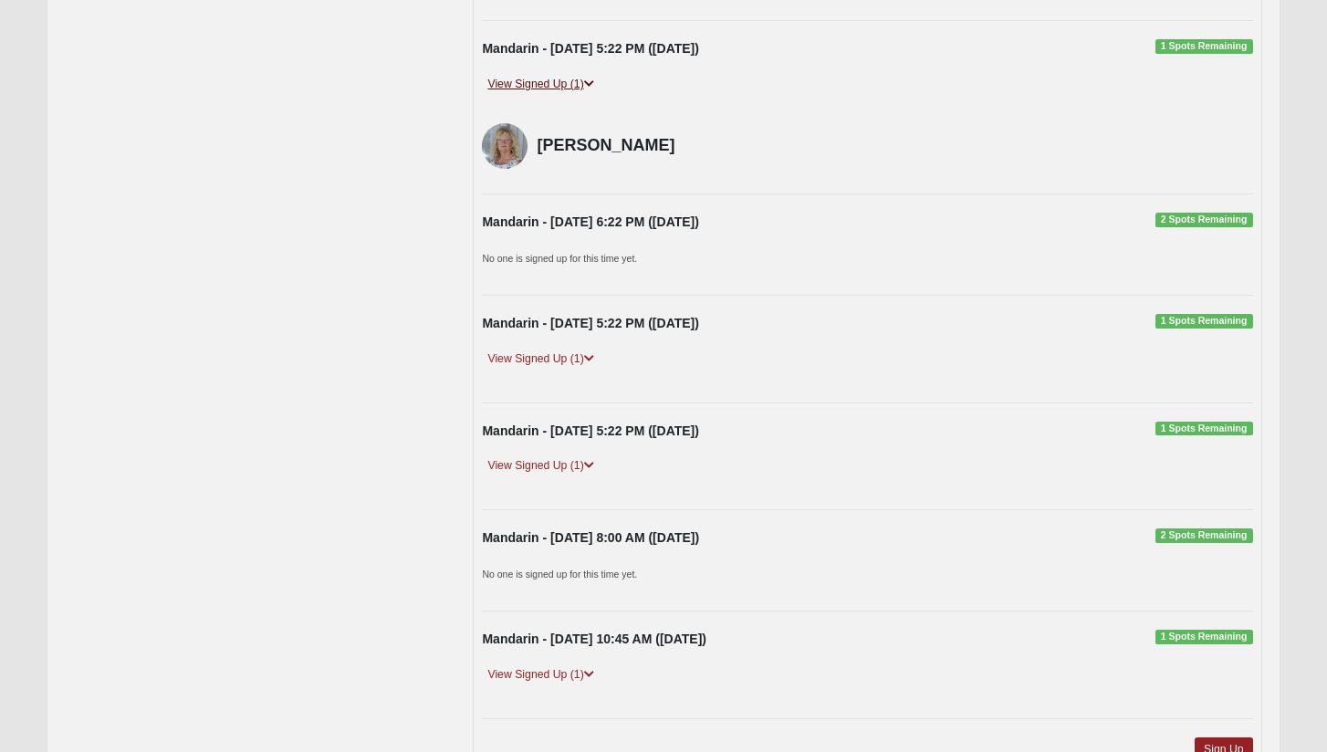
click at [554, 75] on link "View Signed Up (1)" at bounding box center [540, 84] width 117 height 19
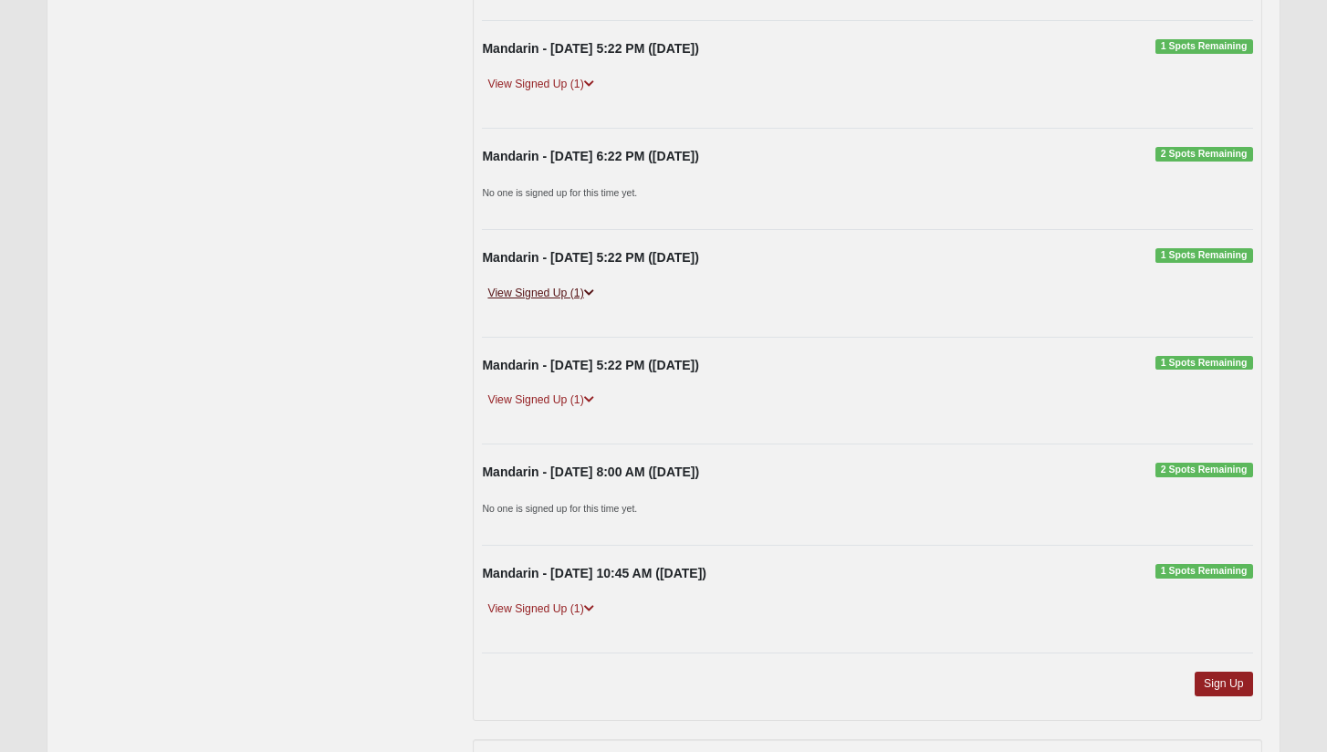
click at [564, 284] on link "View Signed Up (1)" at bounding box center [540, 293] width 117 height 19
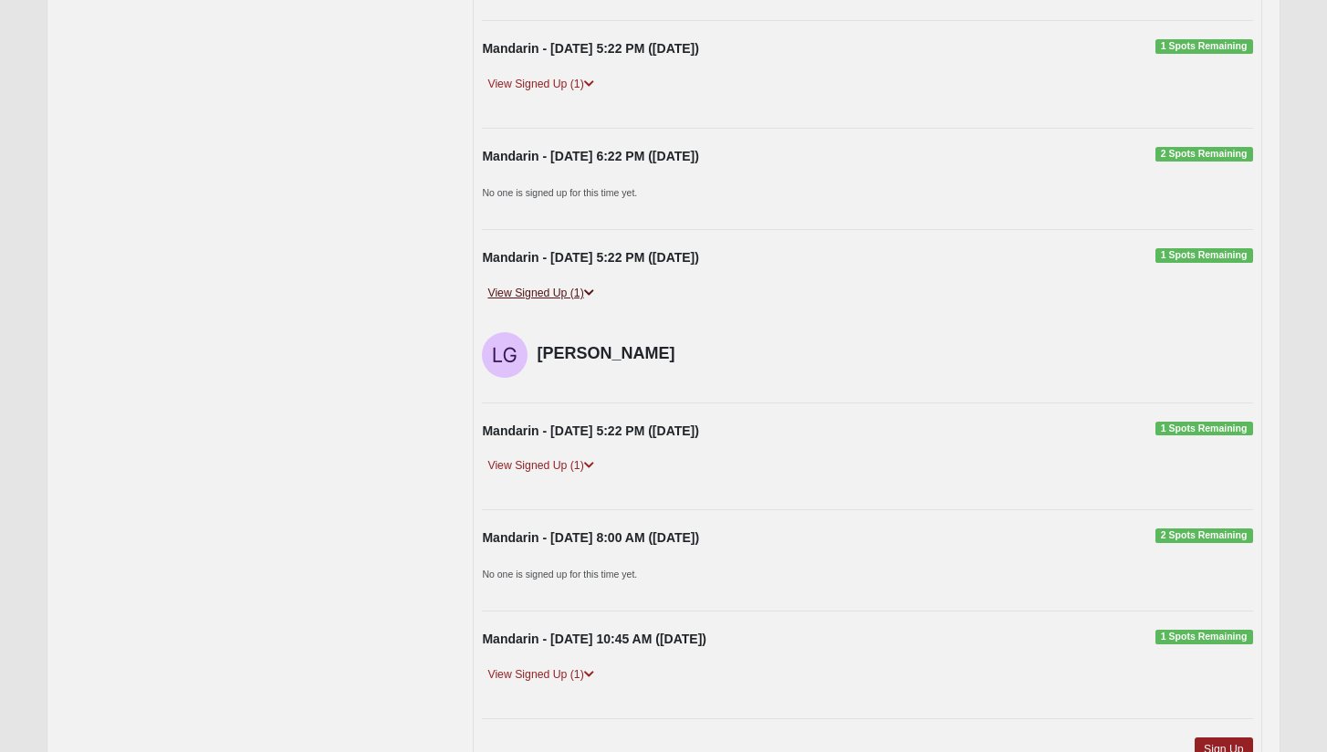
click at [564, 284] on link "View Signed Up (1)" at bounding box center [540, 293] width 117 height 19
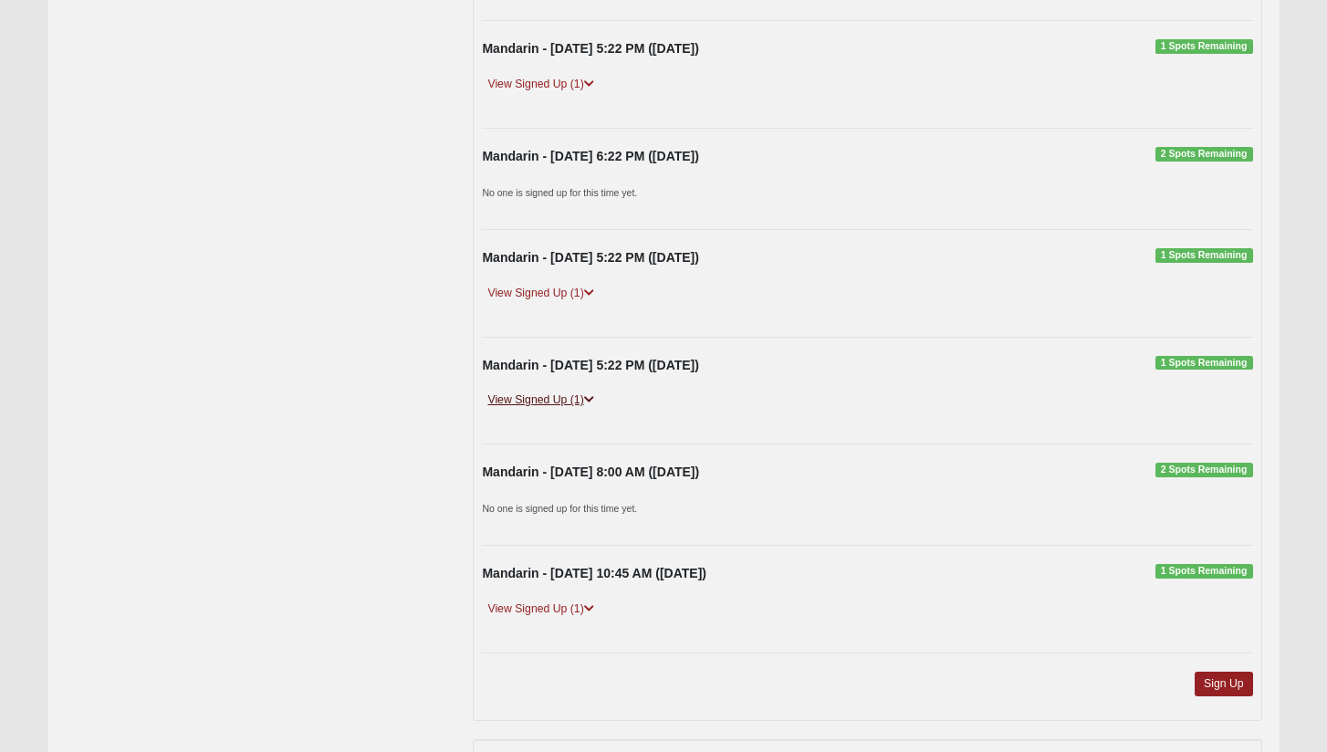
click at [544, 391] on link "View Signed Up (1)" at bounding box center [540, 400] width 117 height 19
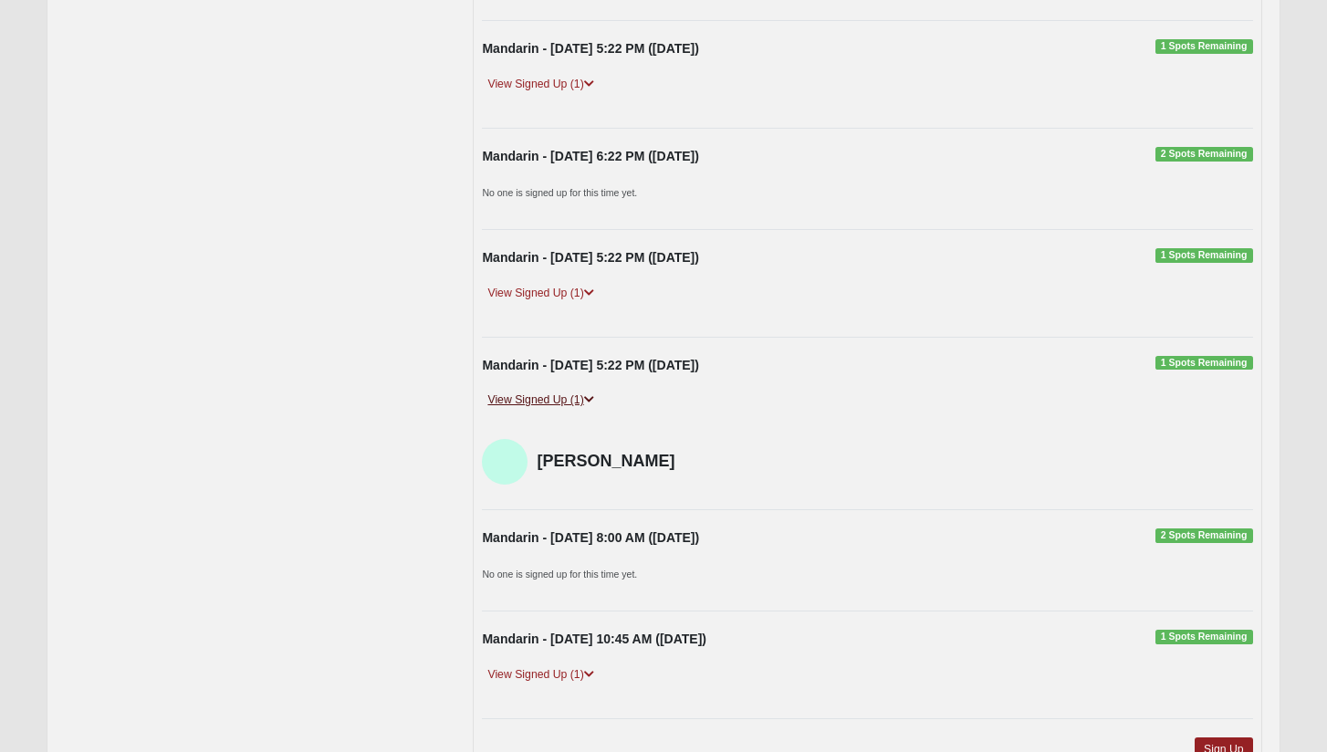
click at [544, 391] on link "View Signed Up (1)" at bounding box center [540, 400] width 117 height 19
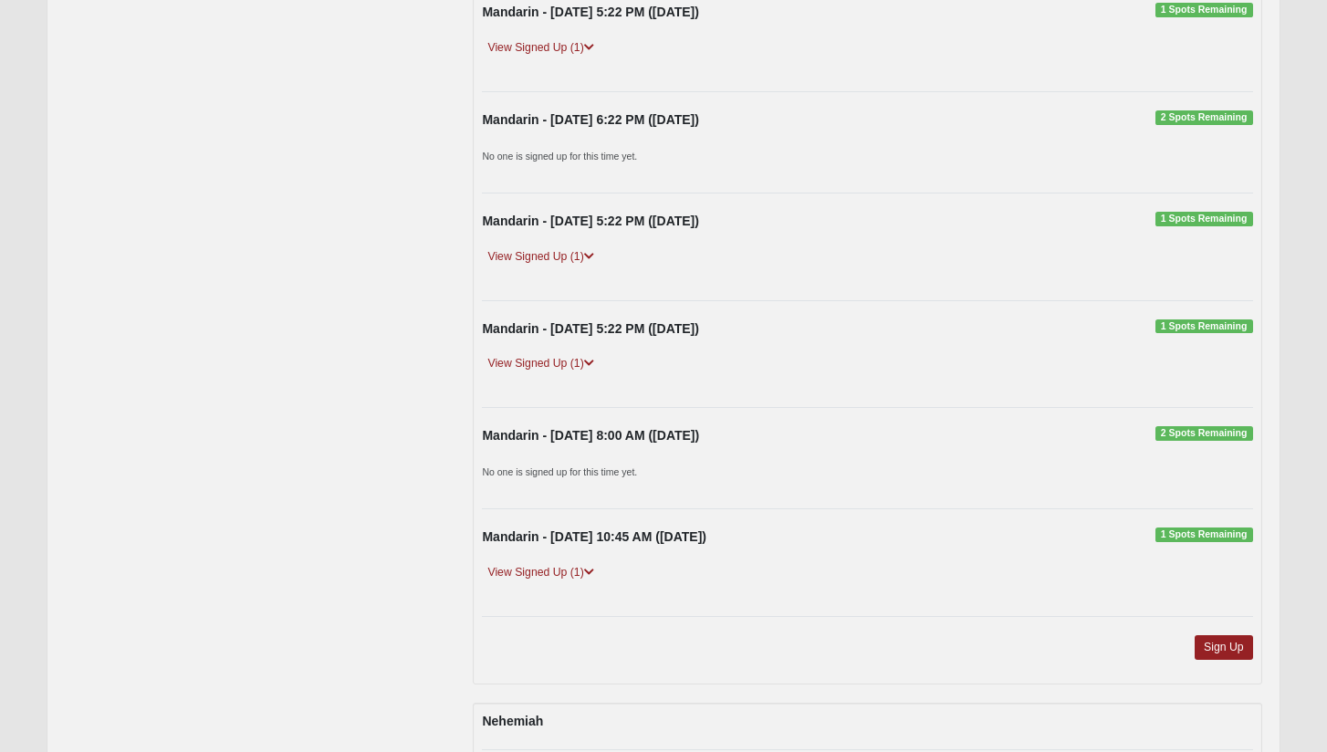
scroll to position [4113, 0]
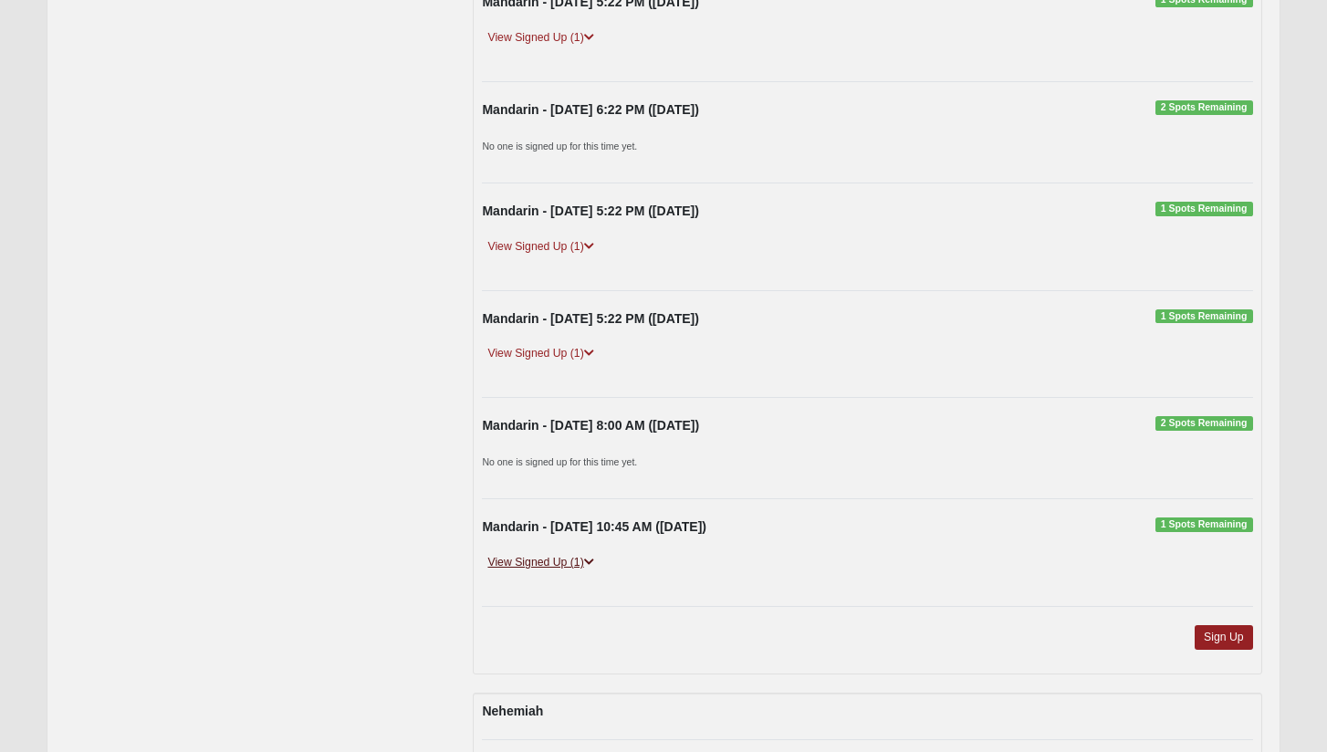
click at [553, 553] on link "View Signed Up (1)" at bounding box center [540, 562] width 117 height 19
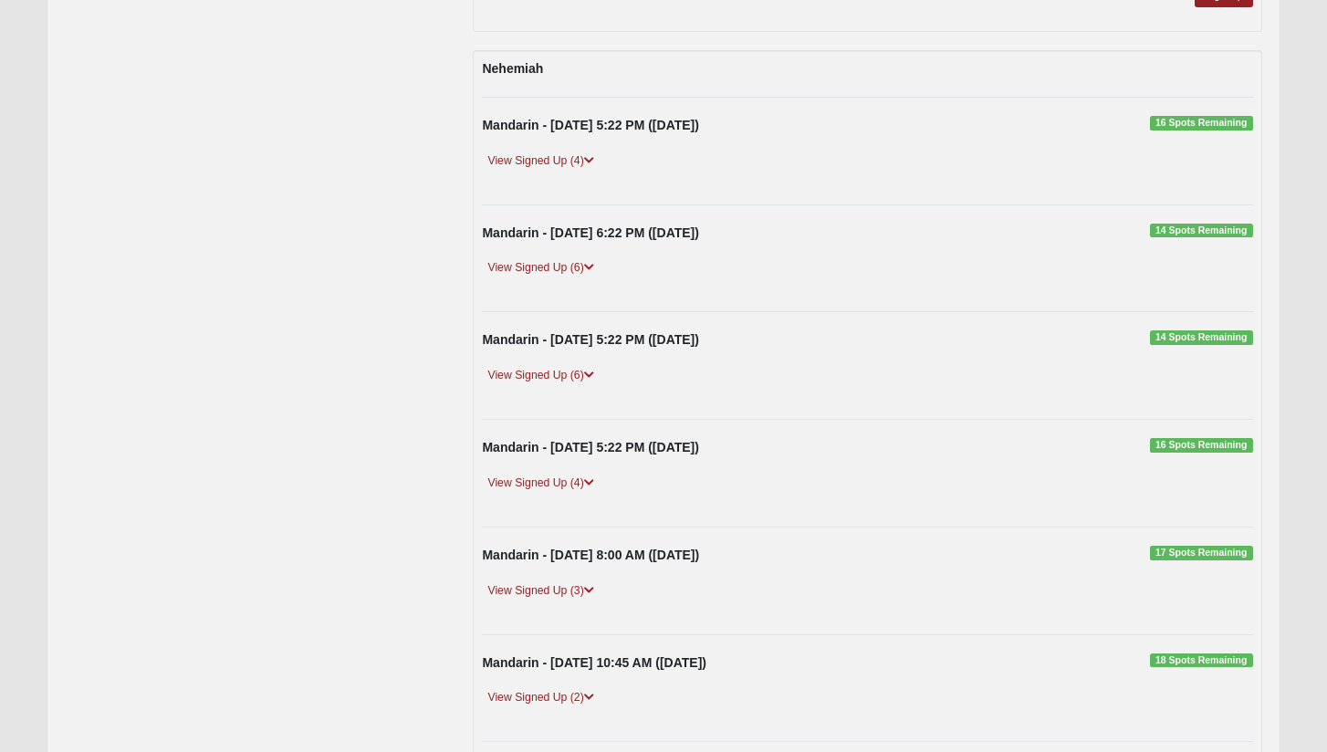
scroll to position [4678, 0]
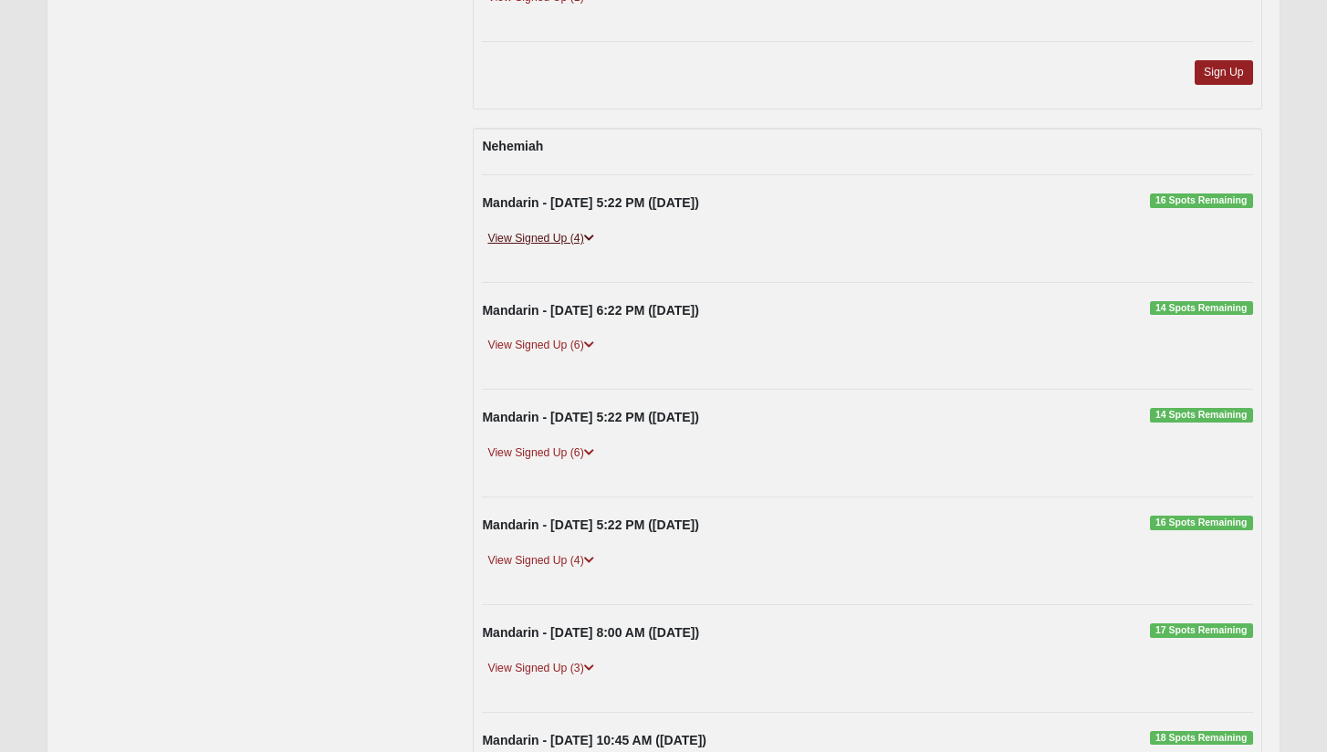
click at [565, 229] on link "View Signed Up (4)" at bounding box center [540, 238] width 117 height 19
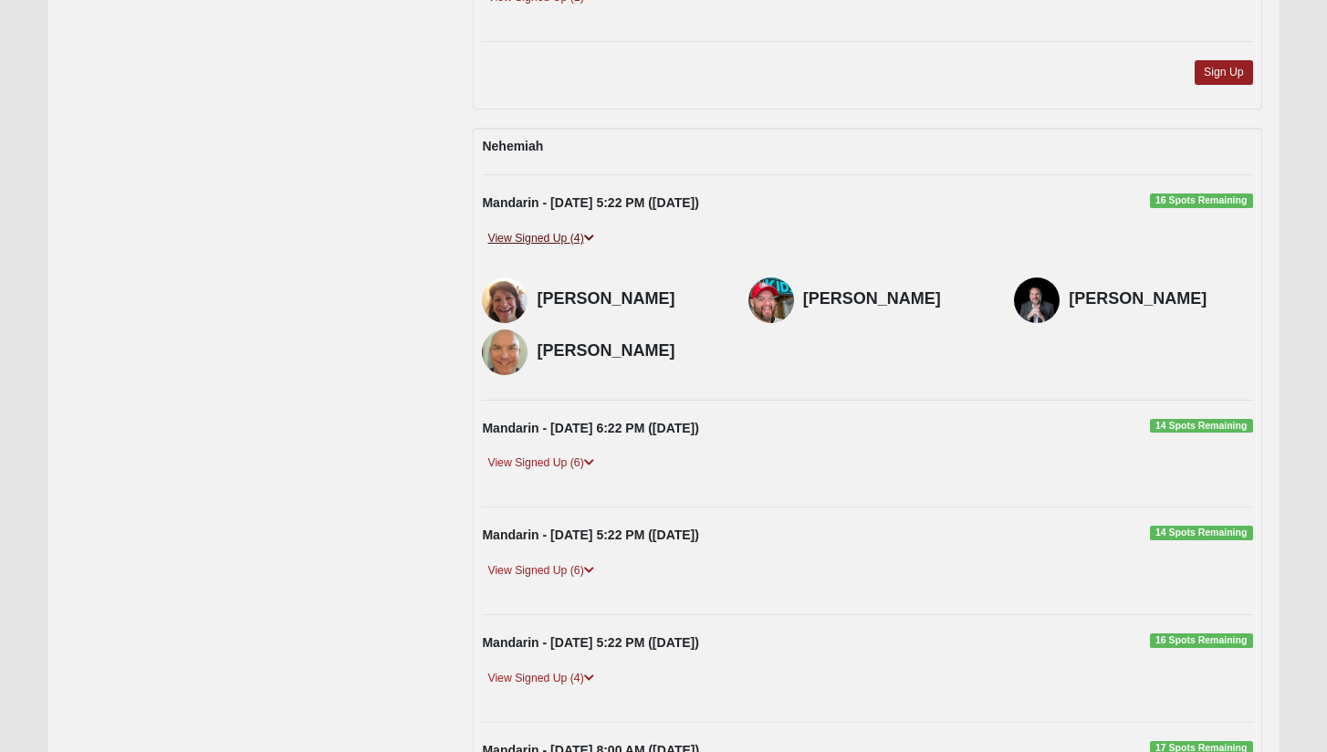
click at [565, 229] on link "View Signed Up (4)" at bounding box center [540, 238] width 117 height 19
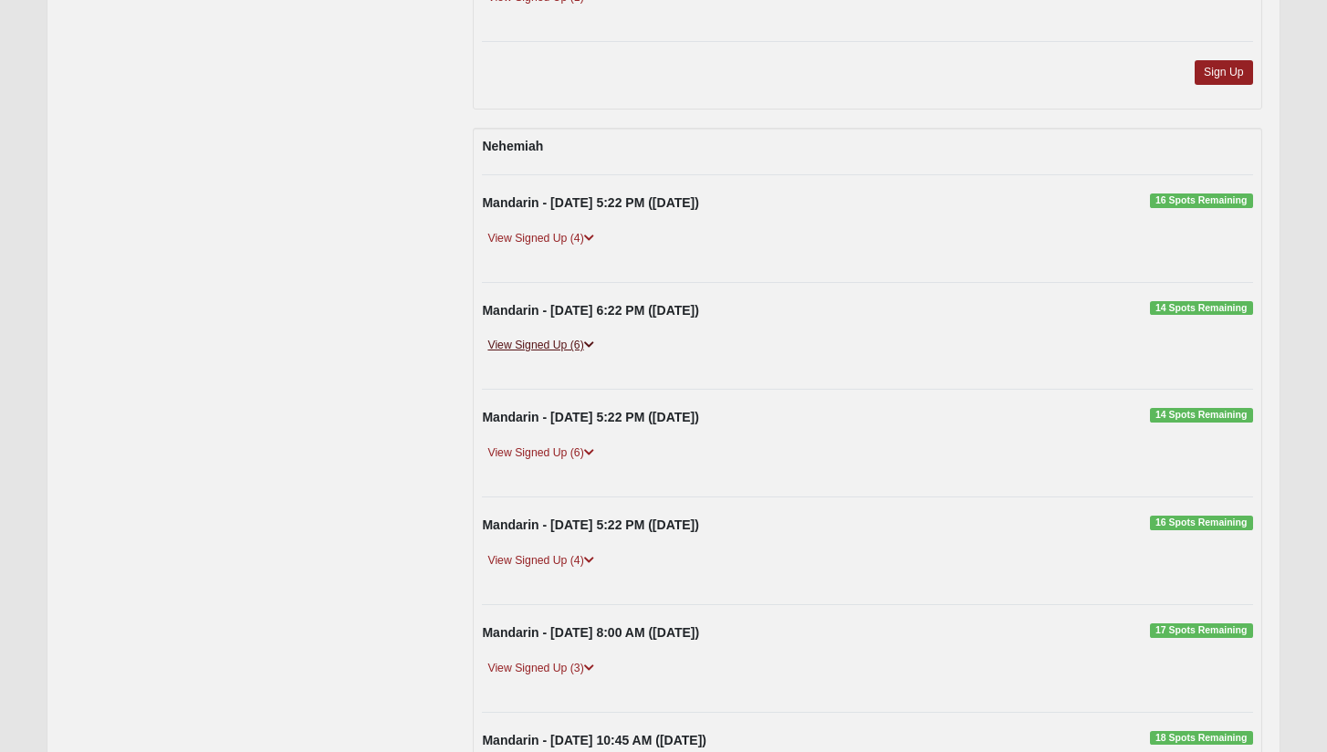
click at [551, 336] on link "View Signed Up (6)" at bounding box center [540, 345] width 117 height 19
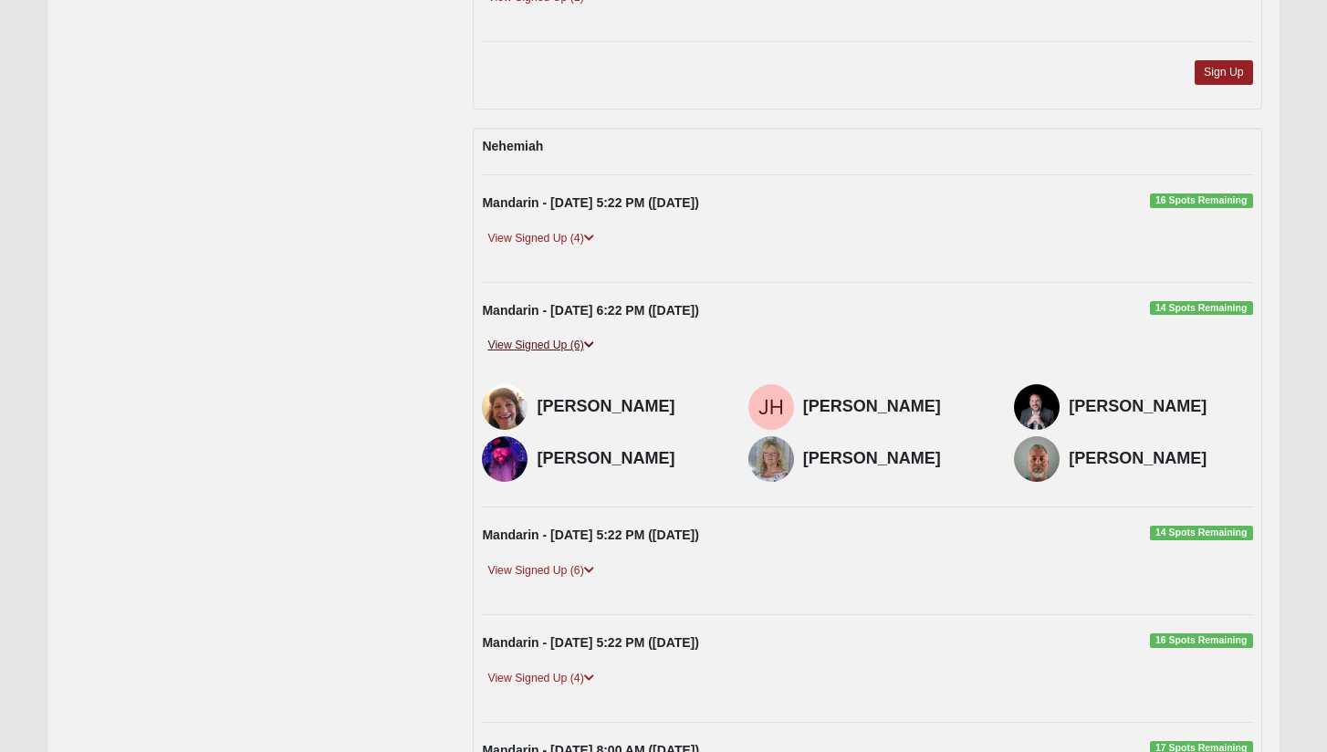
click at [551, 336] on link "View Signed Up (6)" at bounding box center [540, 345] width 117 height 19
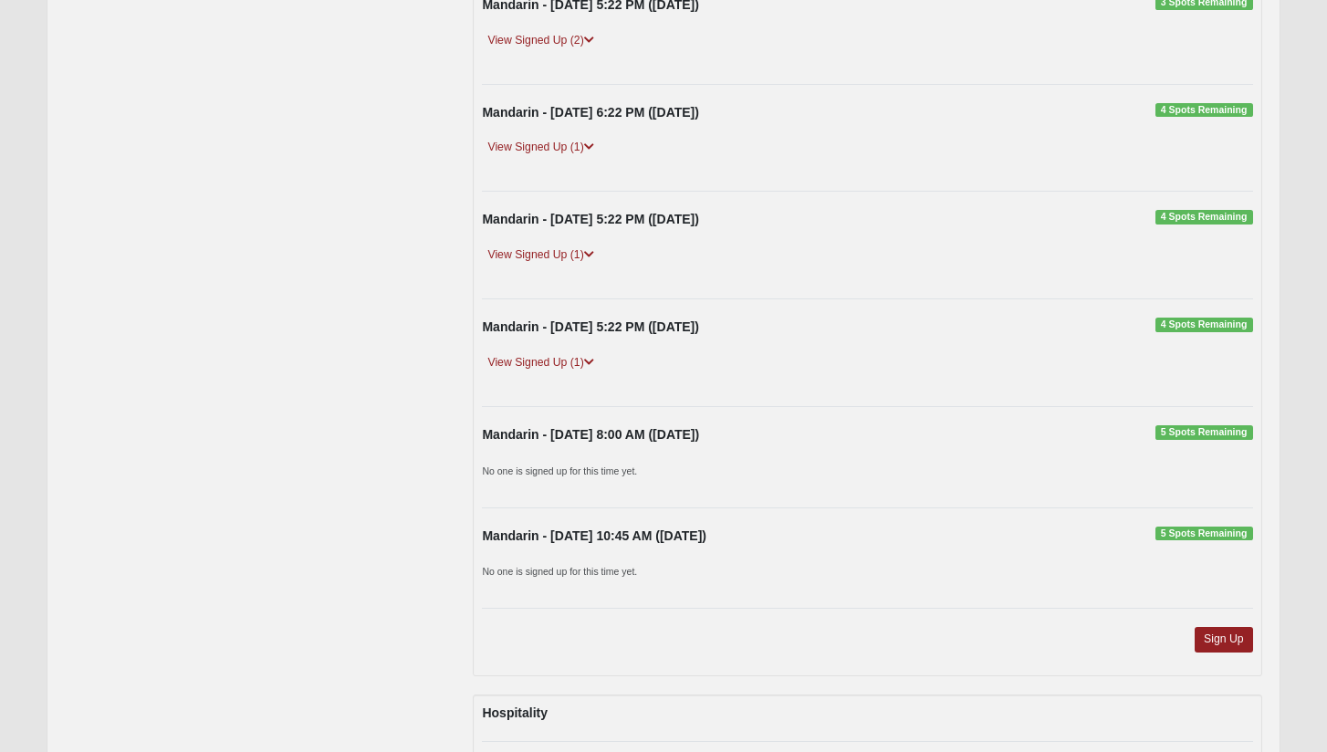
scroll to position [3286, 0]
